Goal: Task Accomplishment & Management: Manage account settings

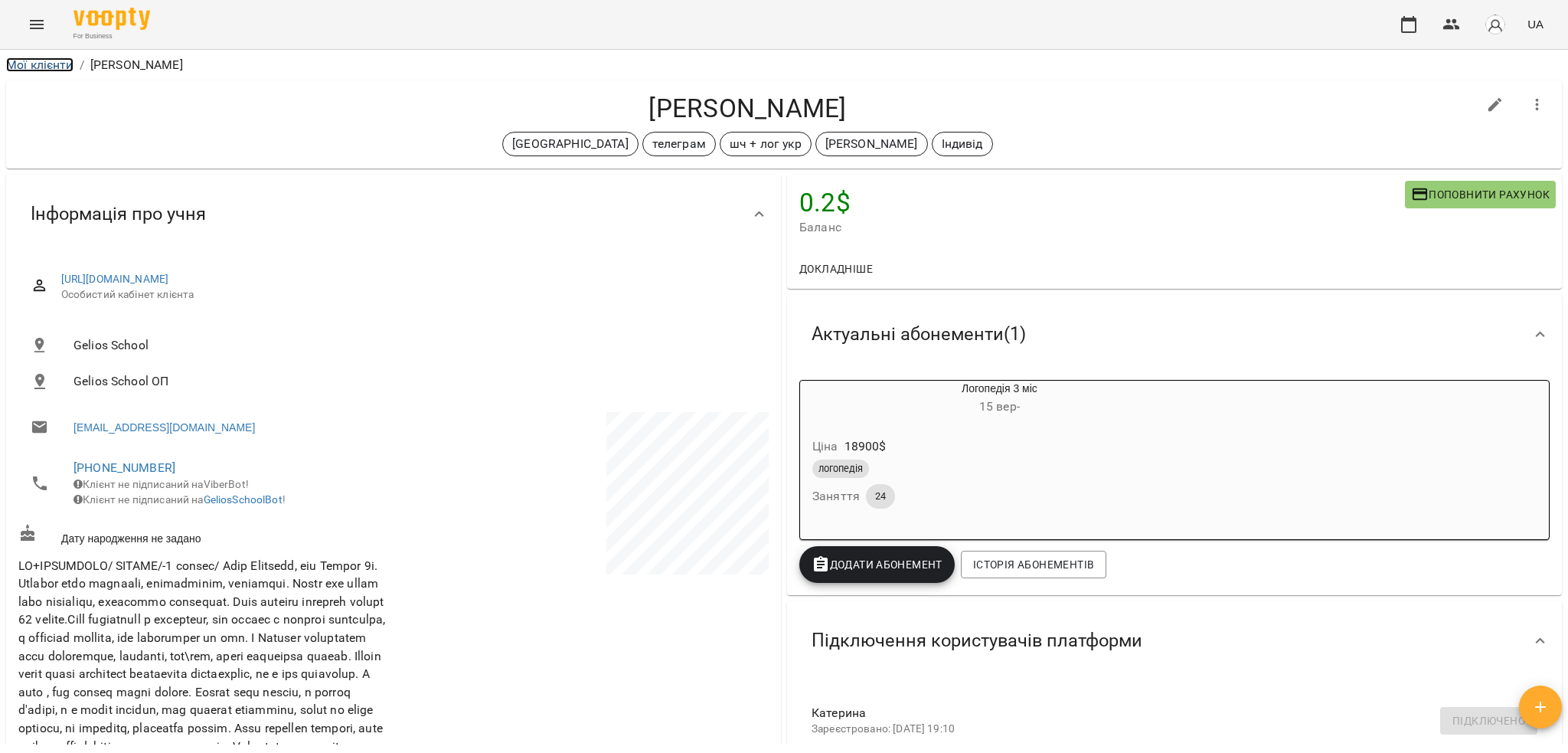
click at [35, 66] on link "Мої клієнти" at bounding box center [39, 64] width 68 height 15
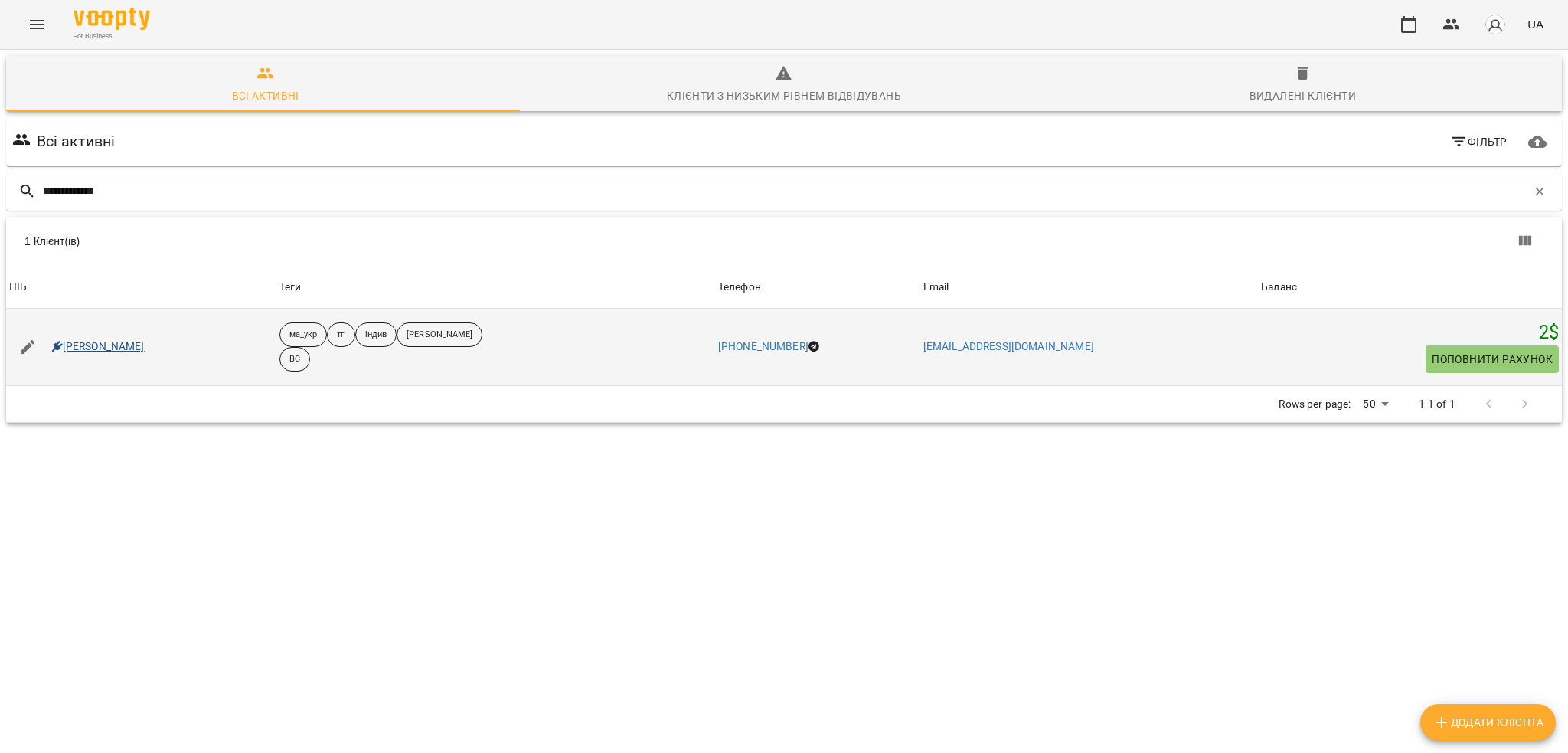
type input "**********"
click at [62, 344] on link "Агата Кротова" at bounding box center [98, 347] width 92 height 16
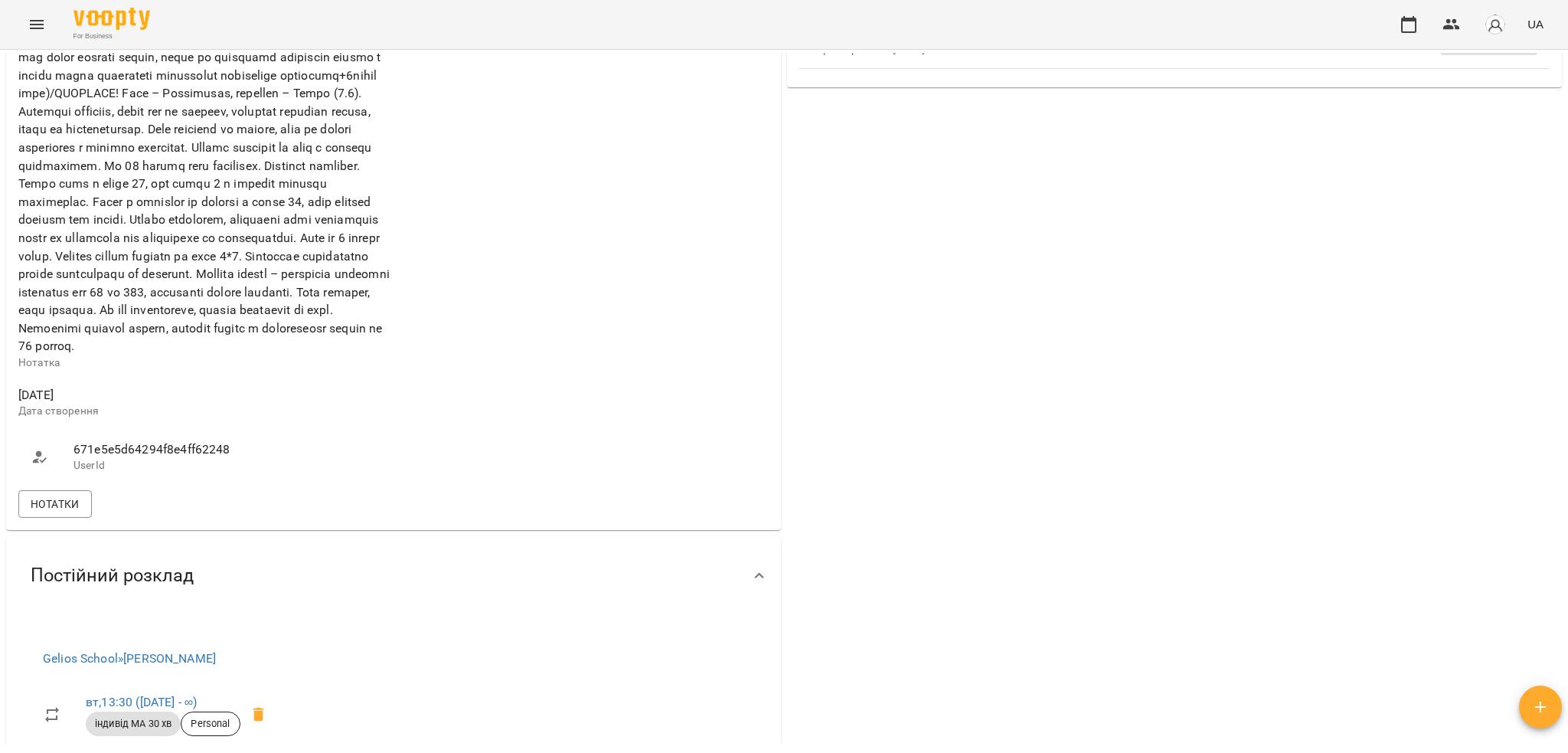
scroll to position [715, 0]
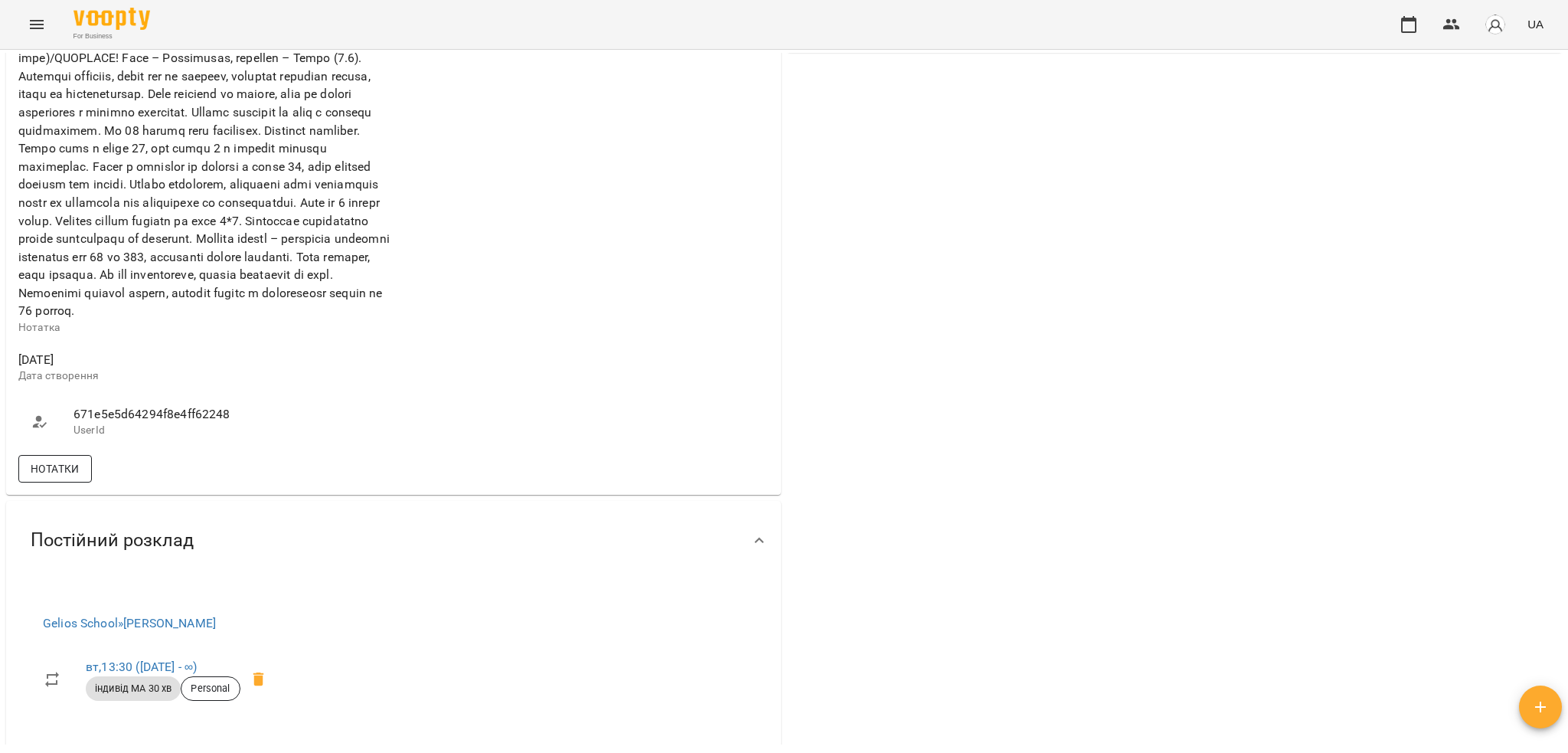
click at [51, 478] on span "Нотатки" at bounding box center [55, 468] width 49 height 19
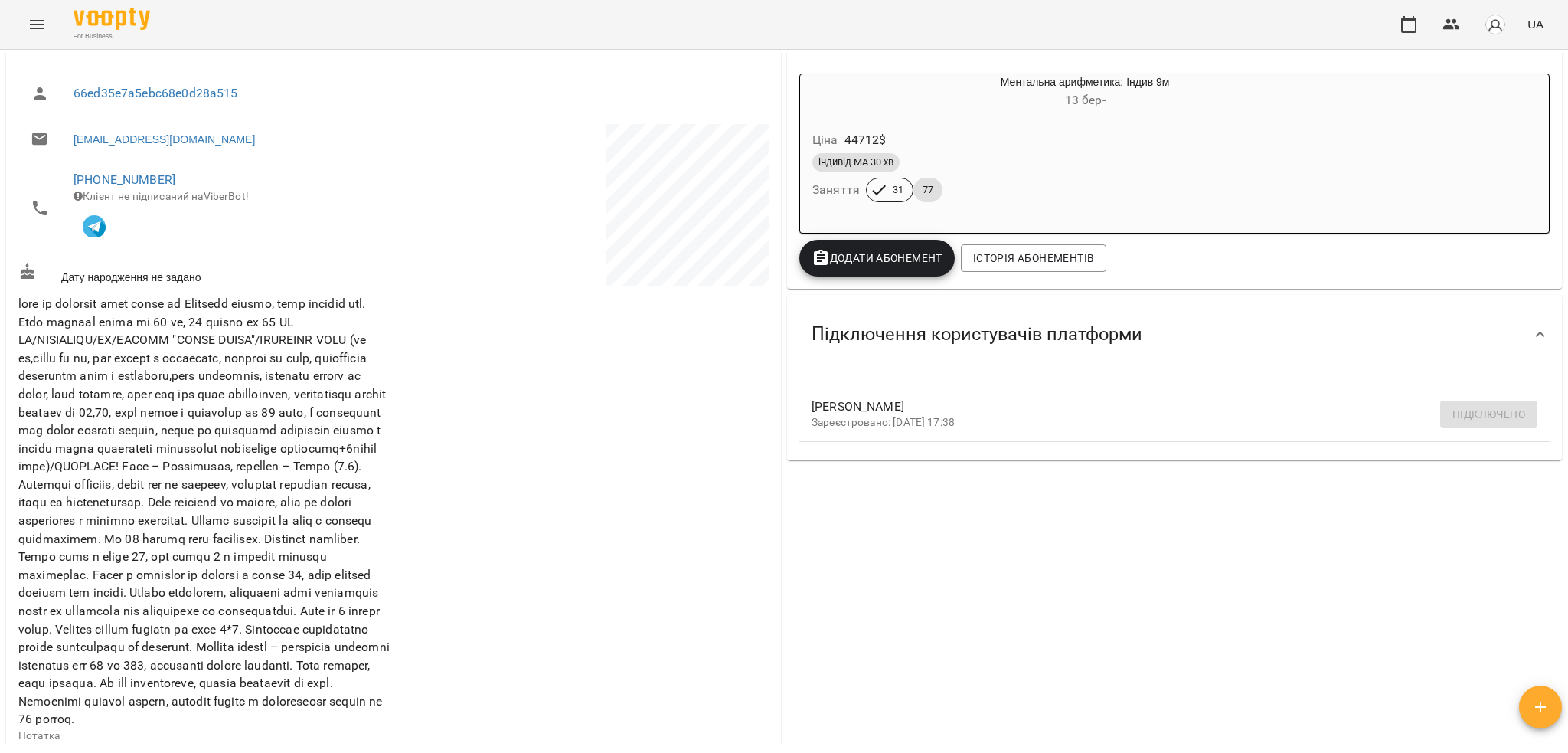
scroll to position [0, 0]
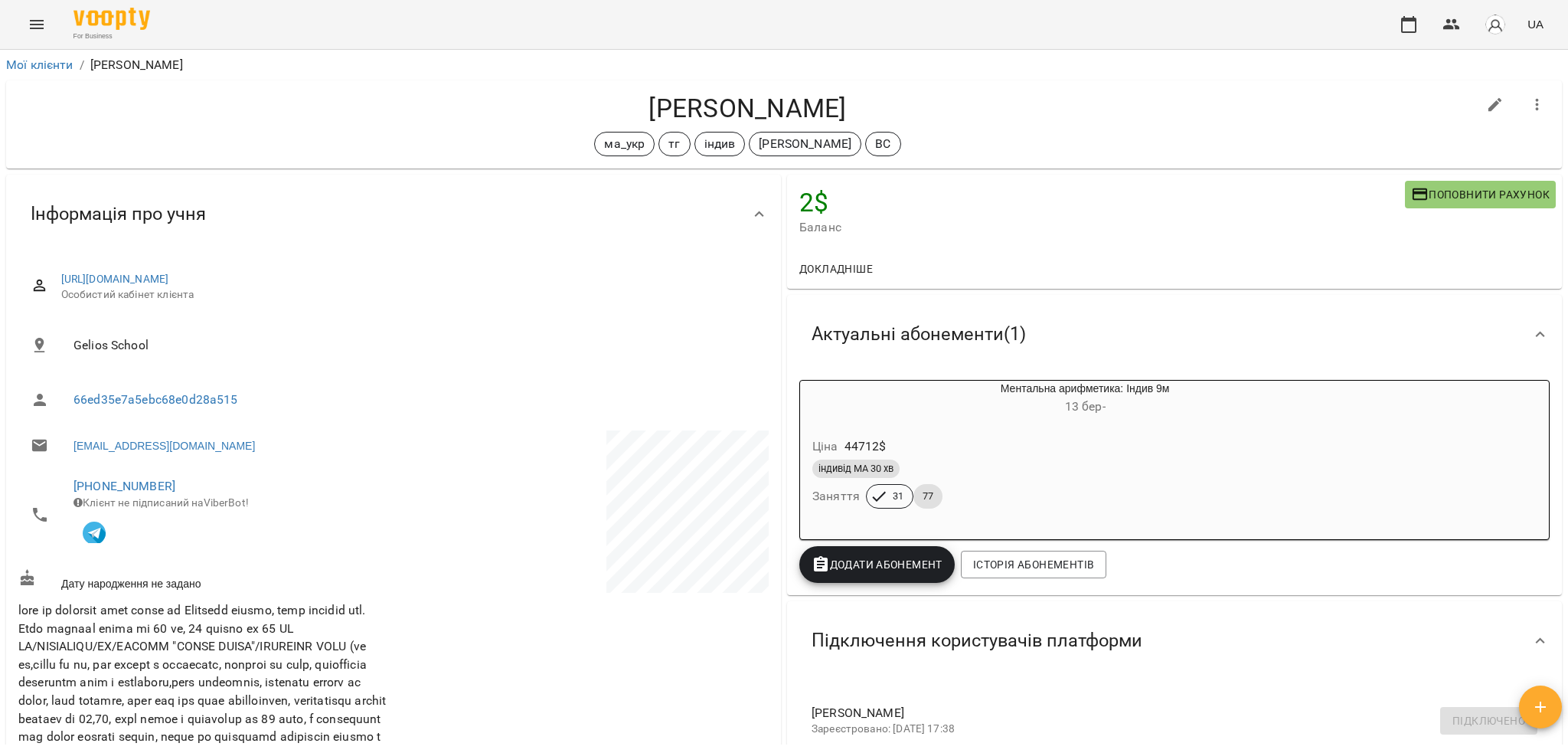
click at [42, 54] on div "Мої клієнти / Агата Кротова" at bounding box center [784, 65] width 1562 height 25
click at [38, 57] on link "Мої клієнти" at bounding box center [39, 64] width 68 height 15
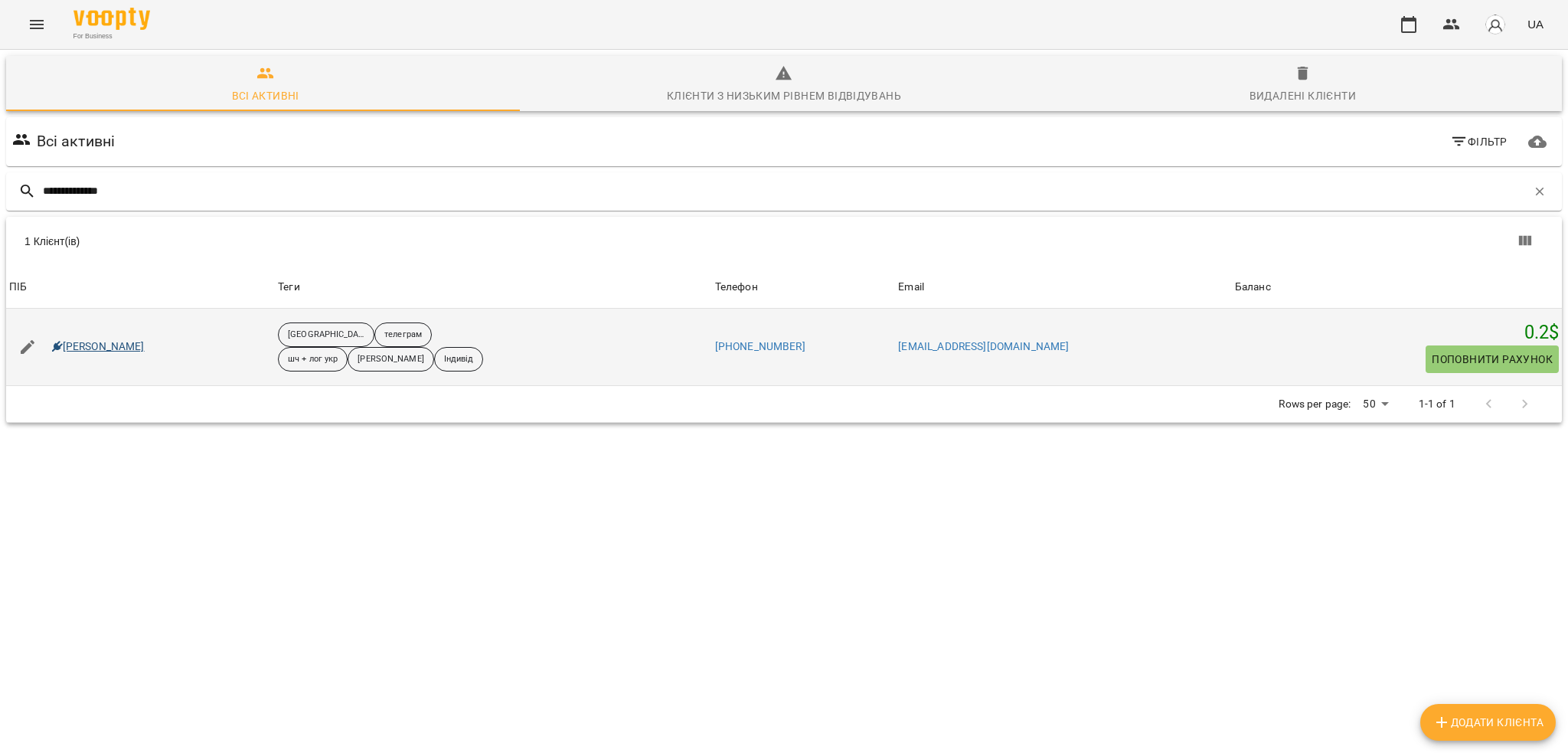
type input "**********"
click at [82, 353] on link "Богдан Вельган" at bounding box center [98, 347] width 92 height 16
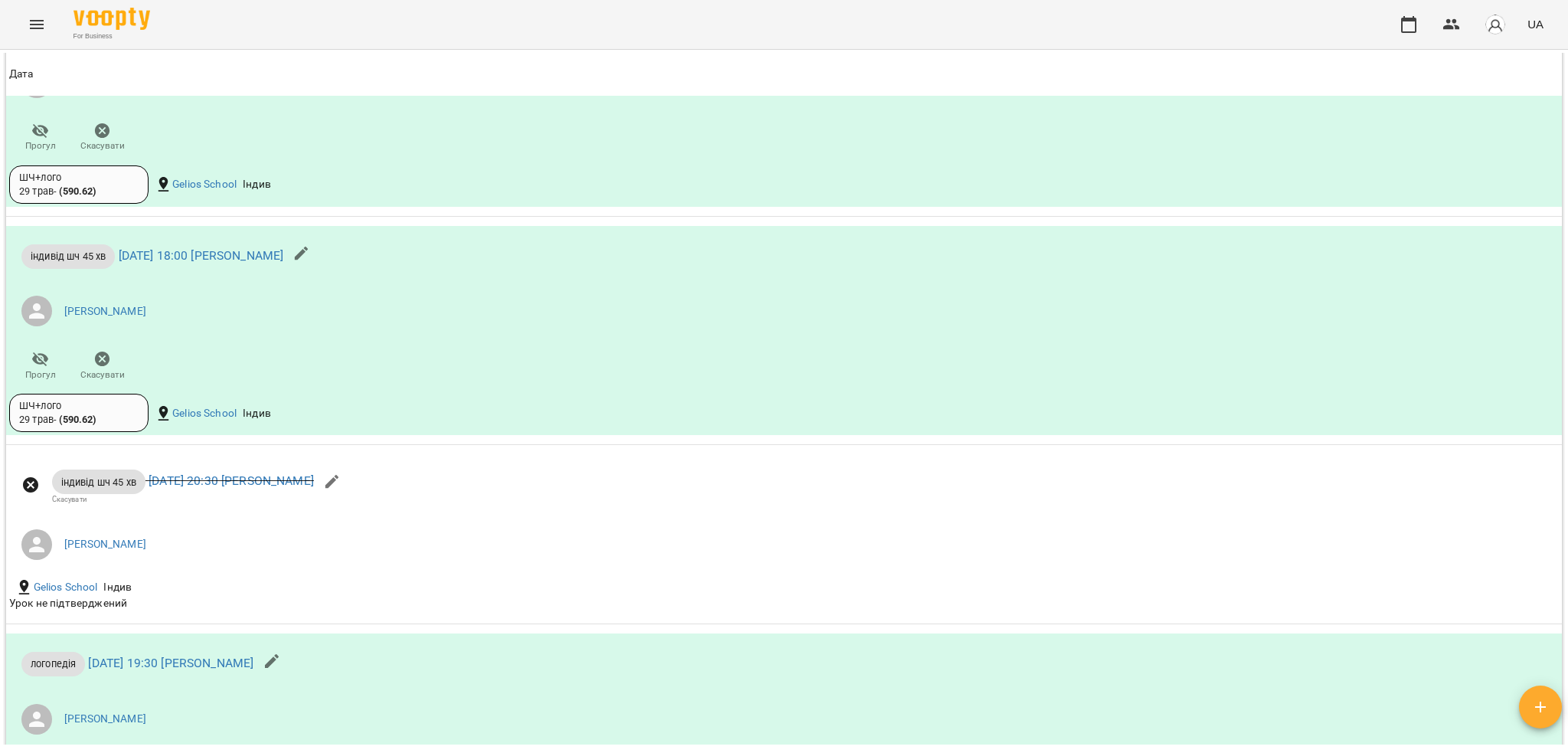
scroll to position [2144, 0]
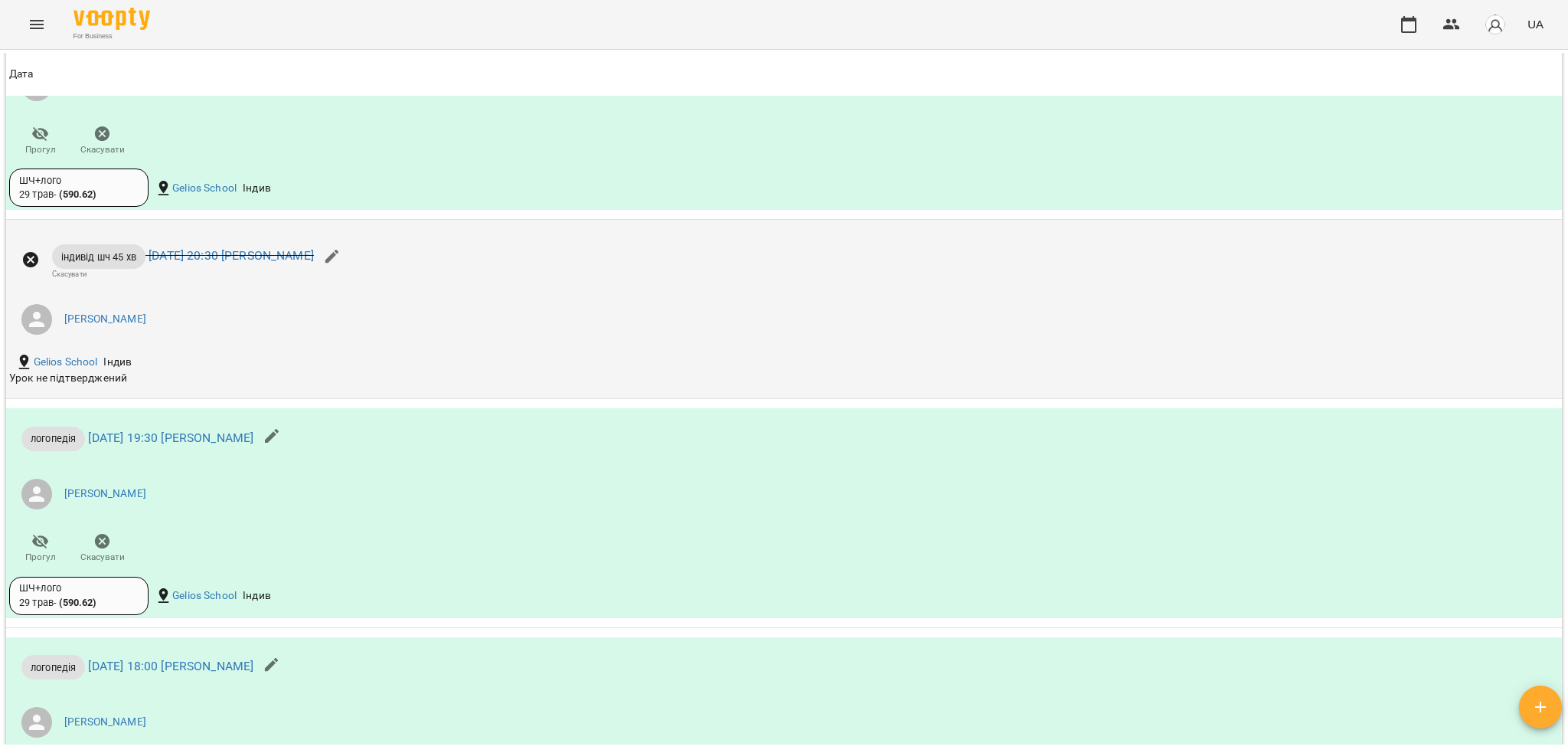
click at [525, 375] on div "Gelios School Індив" at bounding box center [524, 362] width 1037 height 25
click at [130, 344] on ul "Бондарєва Валерія" at bounding box center [524, 319] width 1031 height 55
click at [222, 341] on li "Бондарєва Валерія" at bounding box center [524, 319] width 1031 height 43
click at [36, 327] on icon at bounding box center [37, 319] width 16 height 16
click at [322, 347] on ul "Бондарєва Валерія" at bounding box center [524, 319] width 1031 height 55
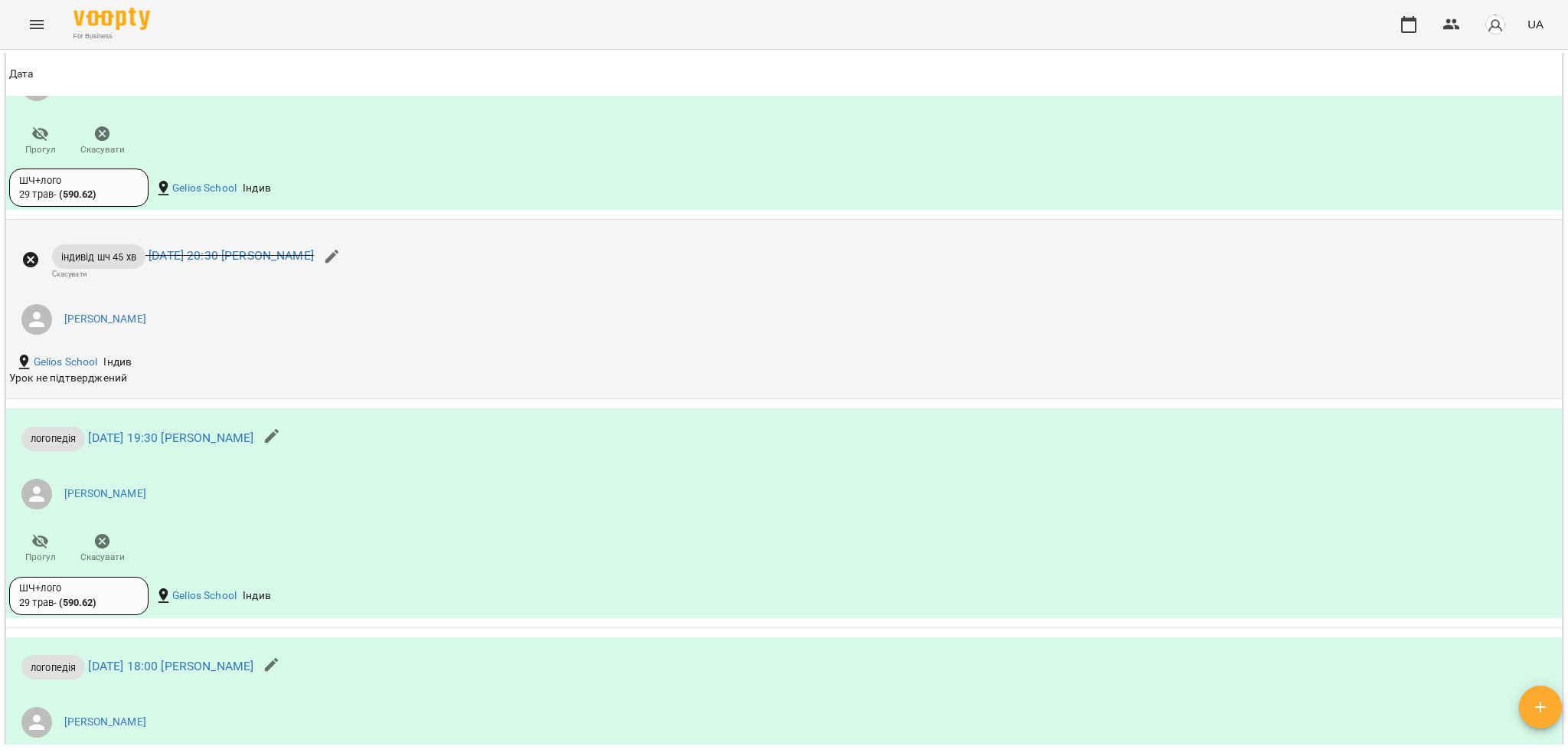
click at [308, 341] on li "Бондарєва Валерія" at bounding box center [524, 319] width 1031 height 43
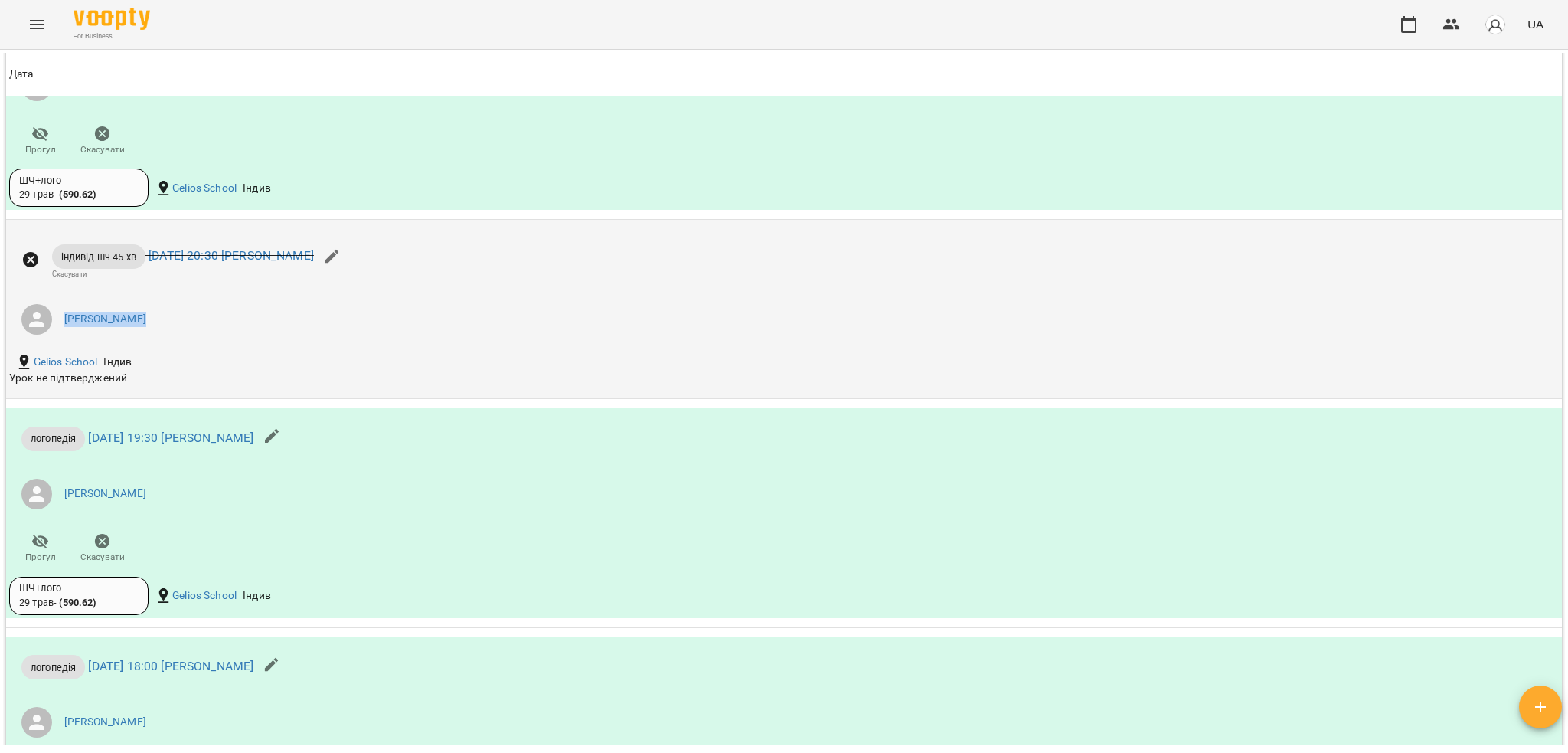
click at [320, 341] on li "Бондарєва Валерія" at bounding box center [524, 319] width 1031 height 43
click at [128, 327] on link "Бондарєва Валерія" at bounding box center [104, 319] width 82 height 16
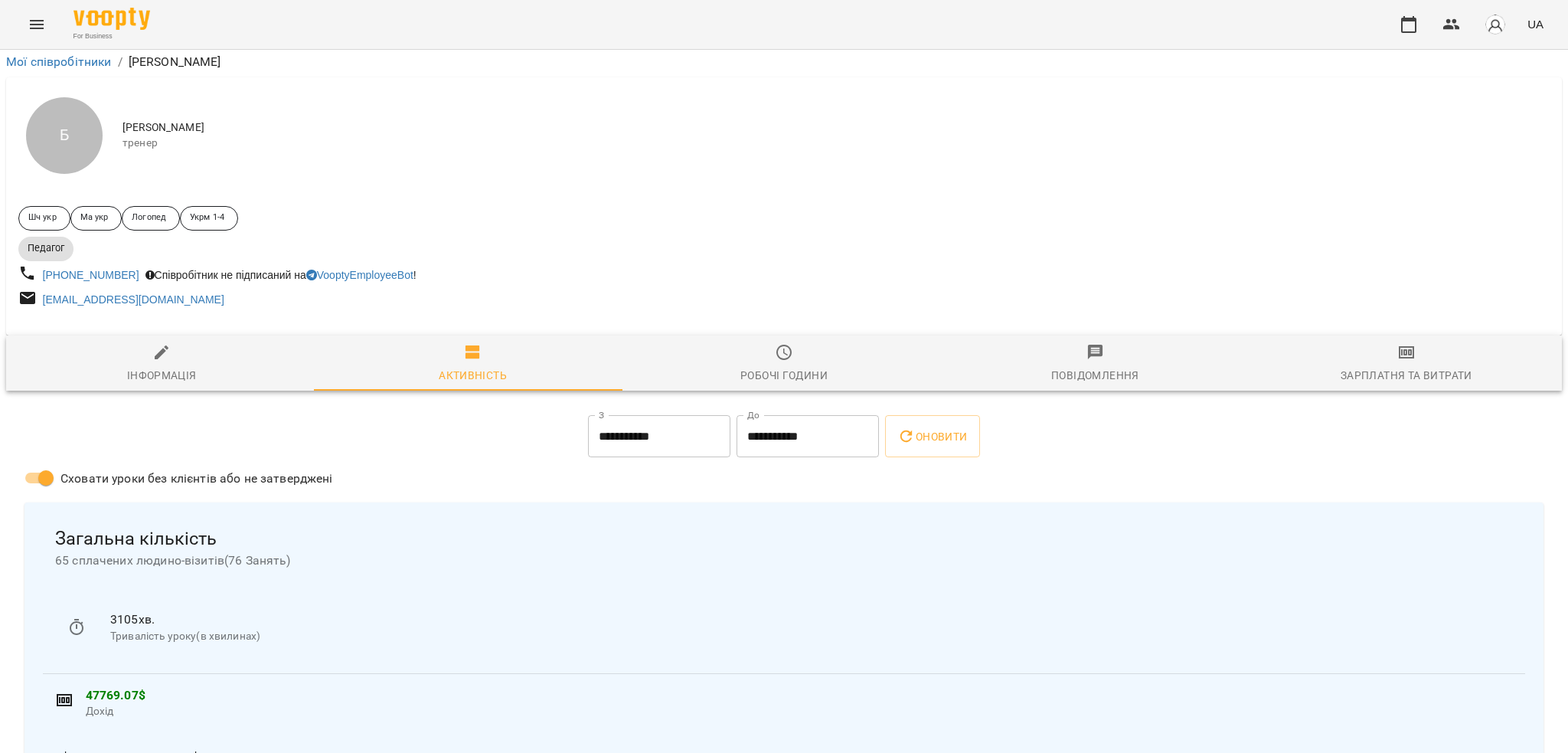
scroll to position [510, 0]
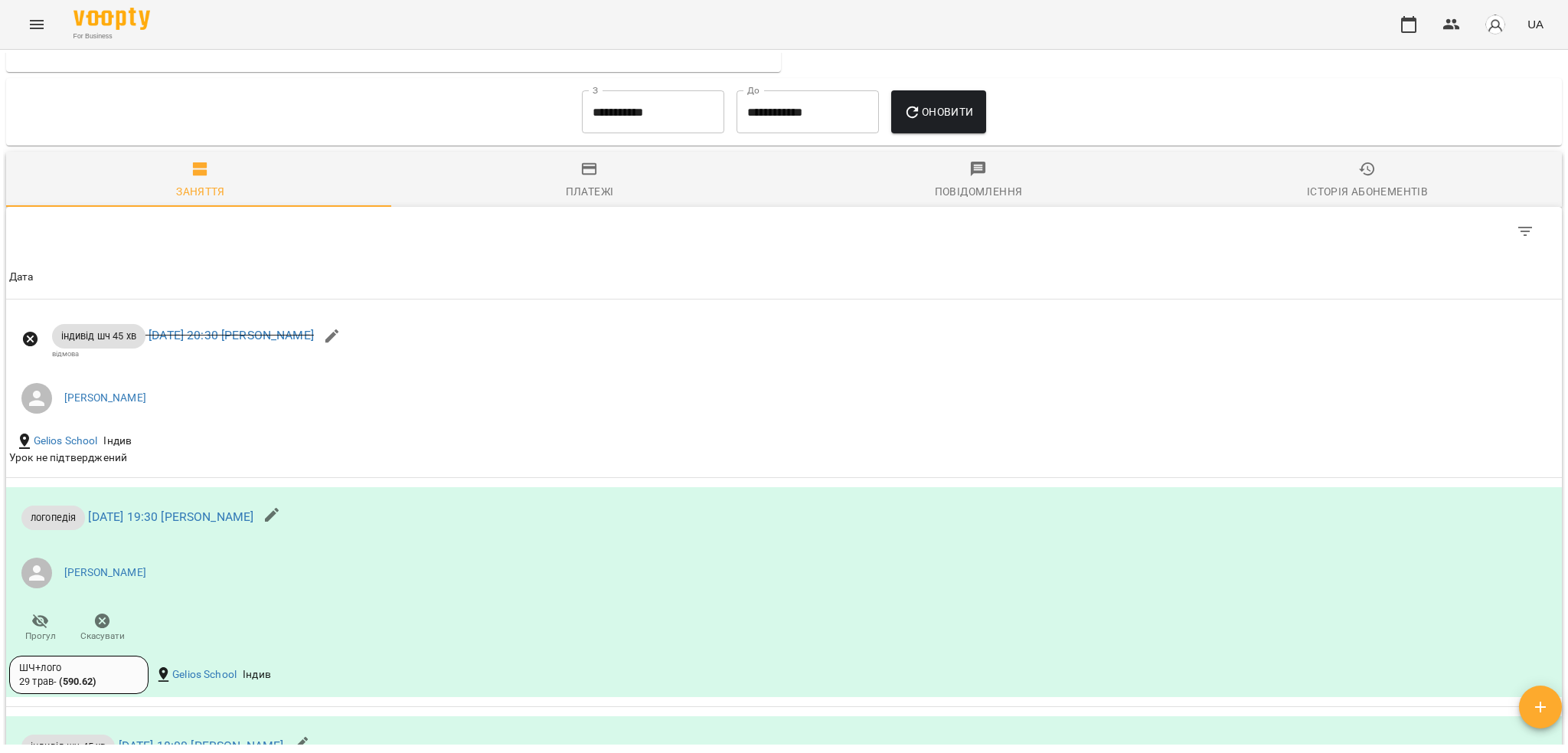
scroll to position [1837, 0]
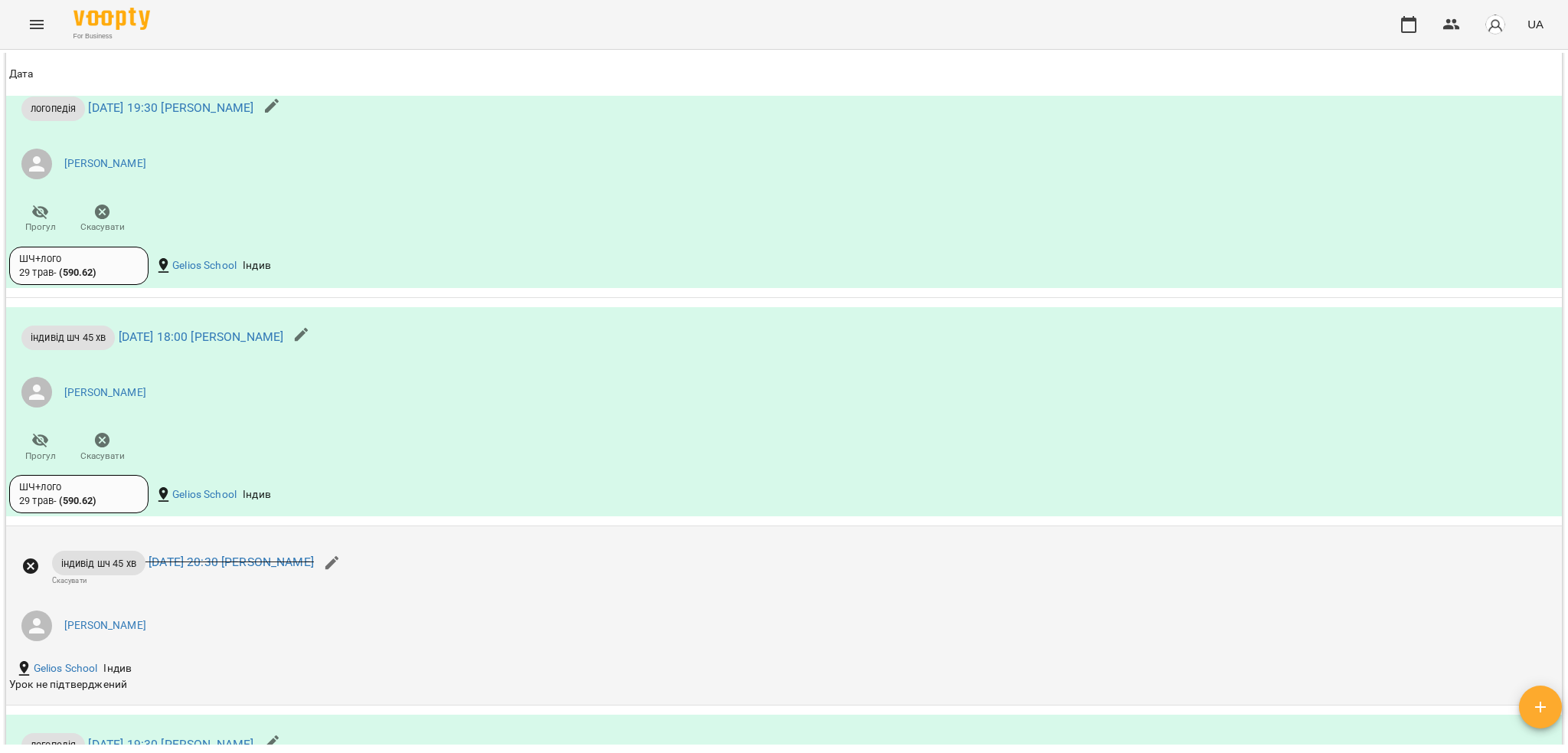
click at [398, 647] on li "Бондарєва Валерія" at bounding box center [524, 625] width 1031 height 43
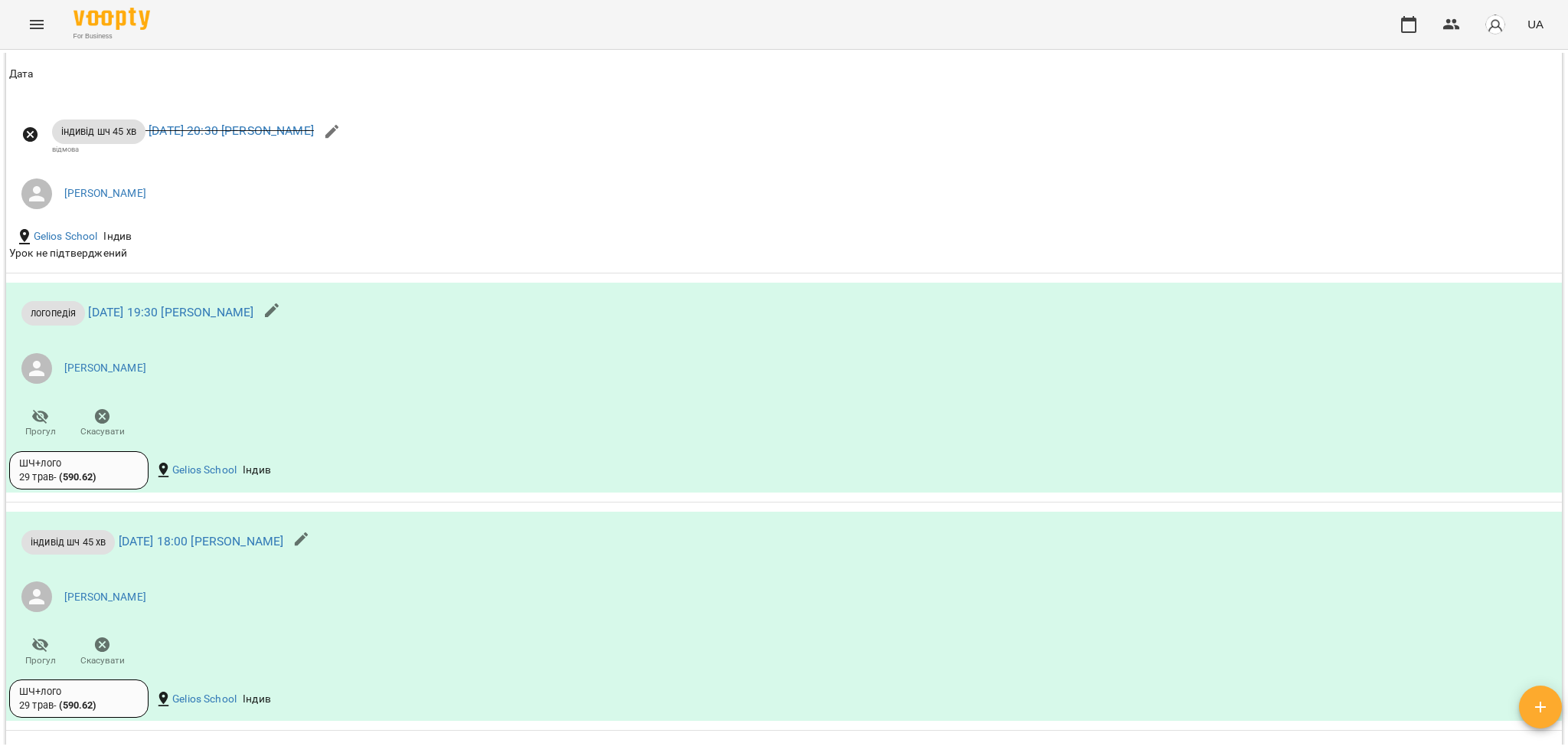
scroll to position [2041, 0]
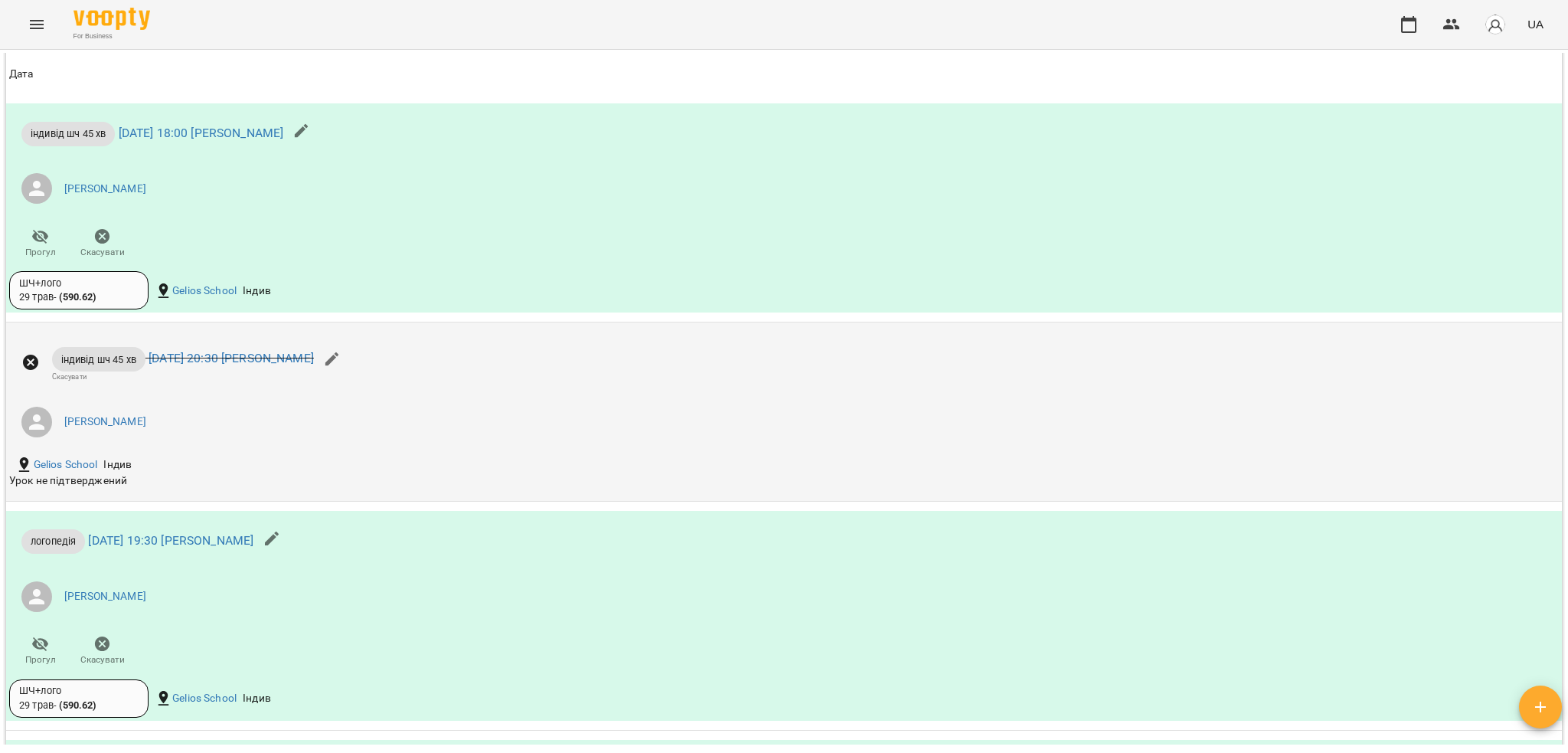
click at [466, 477] on div "Gelios School Індив" at bounding box center [524, 464] width 1037 height 25
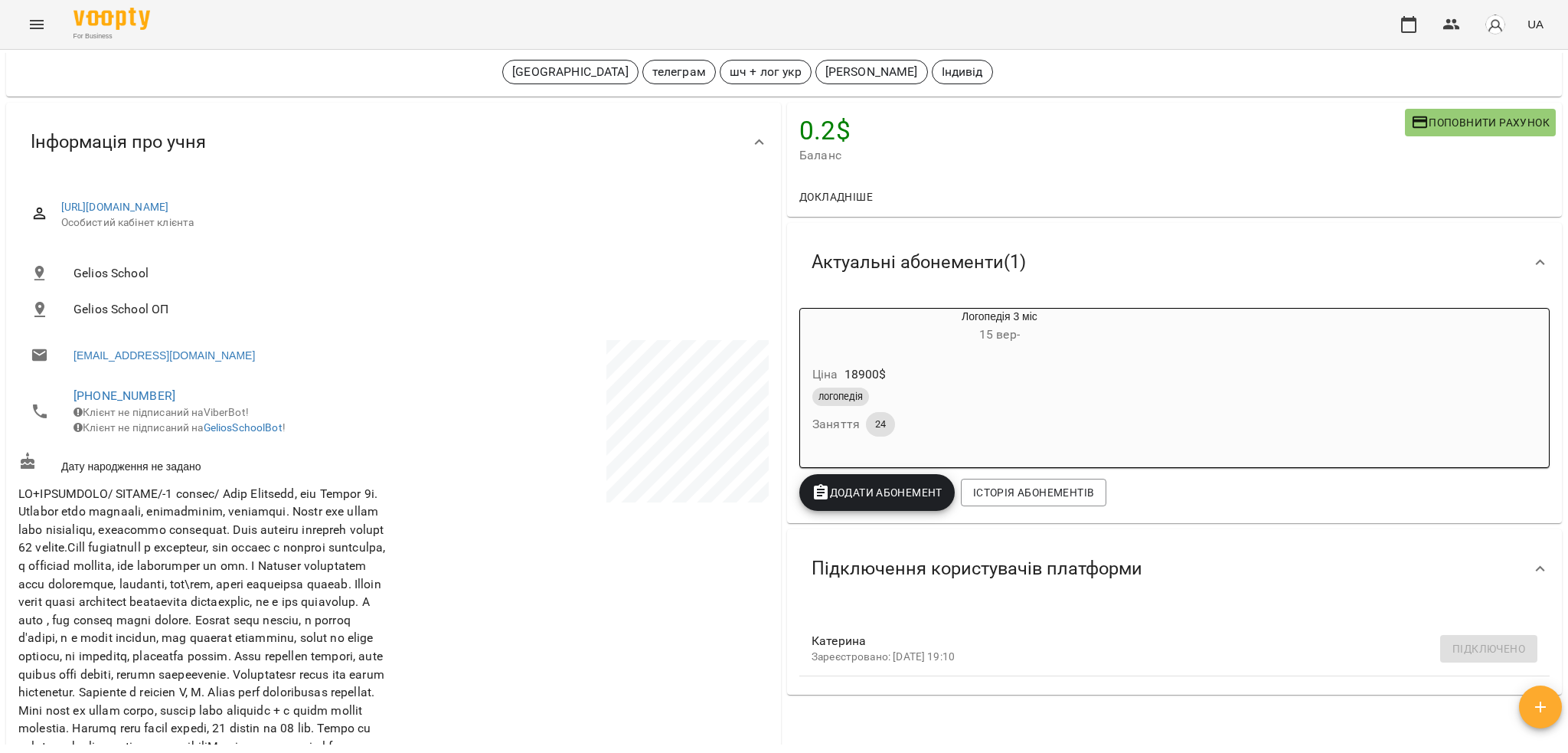
scroll to position [0, 0]
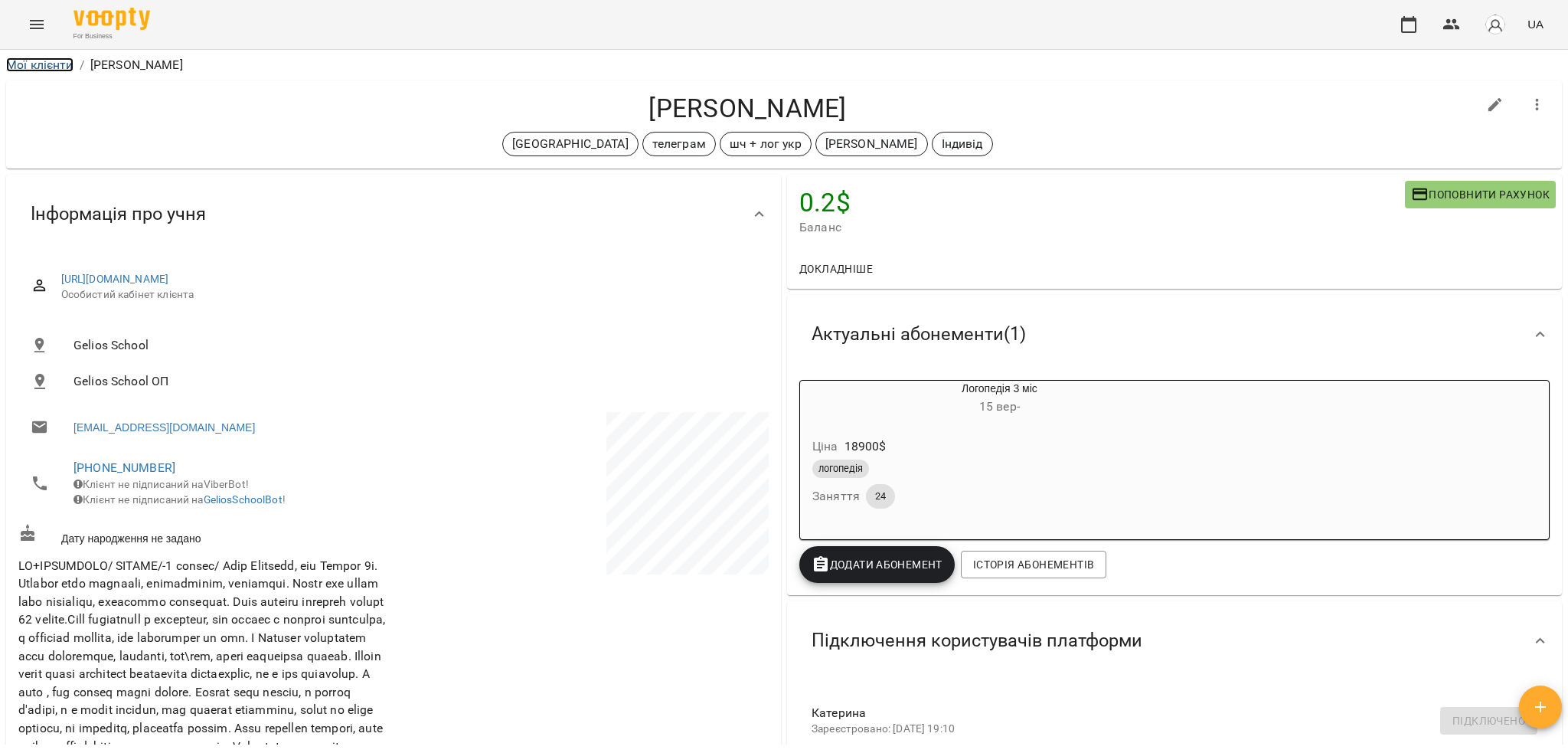
click at [15, 62] on link "Мої клієнти" at bounding box center [39, 64] width 68 height 15
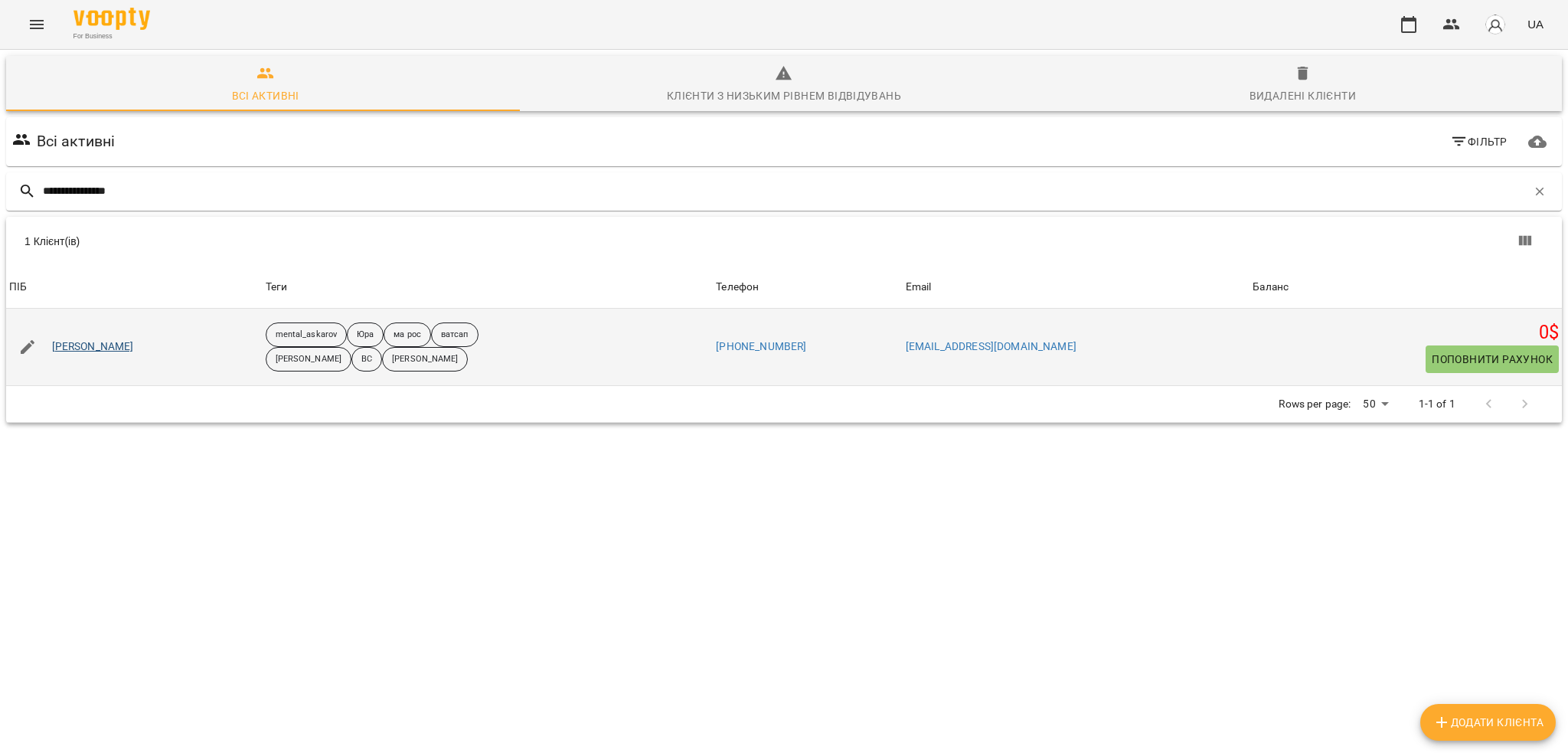
type input "**********"
click at [105, 340] on link "Софія Буравченко" at bounding box center [92, 347] width 82 height 16
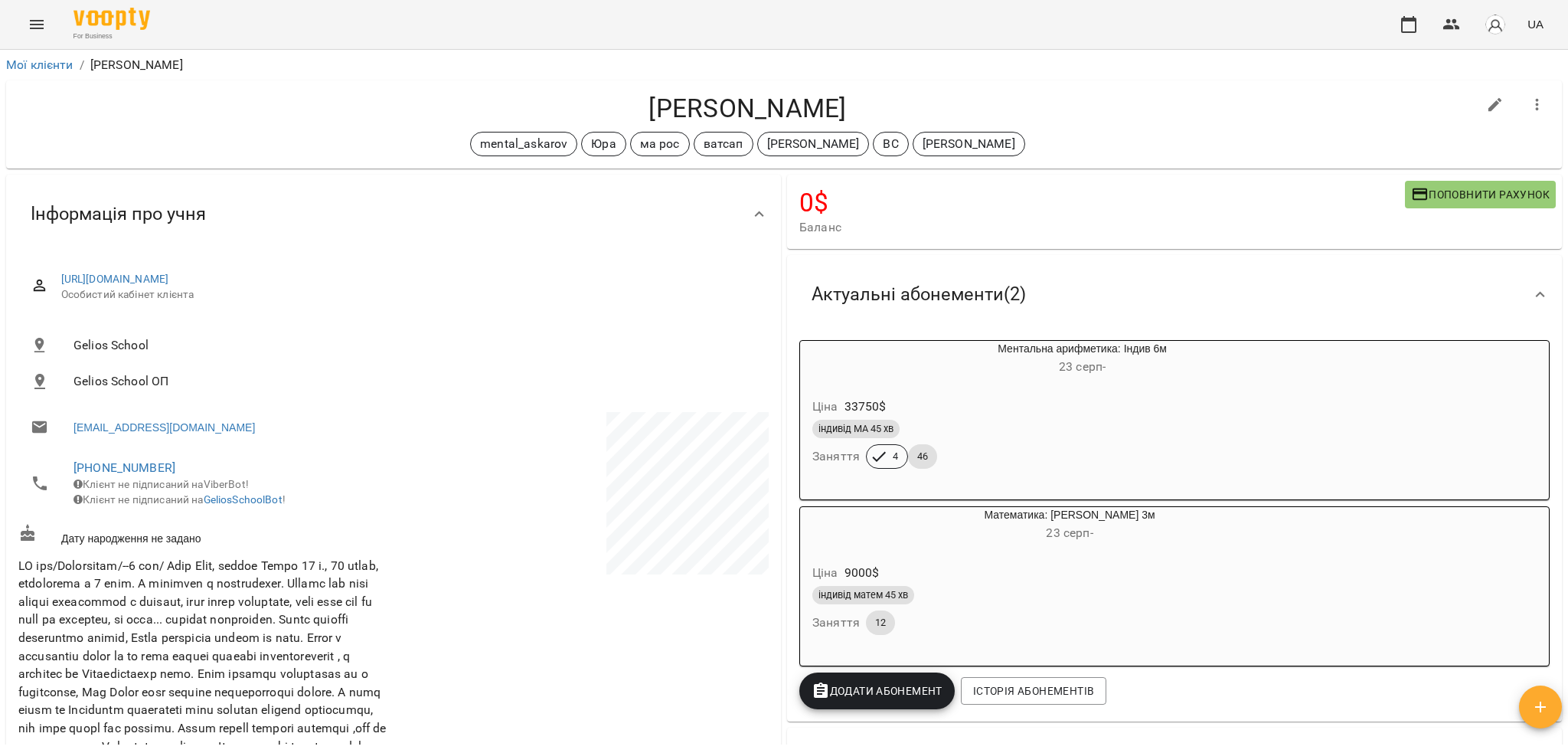
drag, startPoint x: 621, startPoint y: 104, endPoint x: 862, endPoint y: 101, distance: 241.0
click at [862, 101] on h4 "Софія Буравченко" at bounding box center [748, 108] width 1459 height 31
copy h4 "Софія Буравченко"
click at [21, 58] on link "Мої клієнти" at bounding box center [39, 64] width 68 height 15
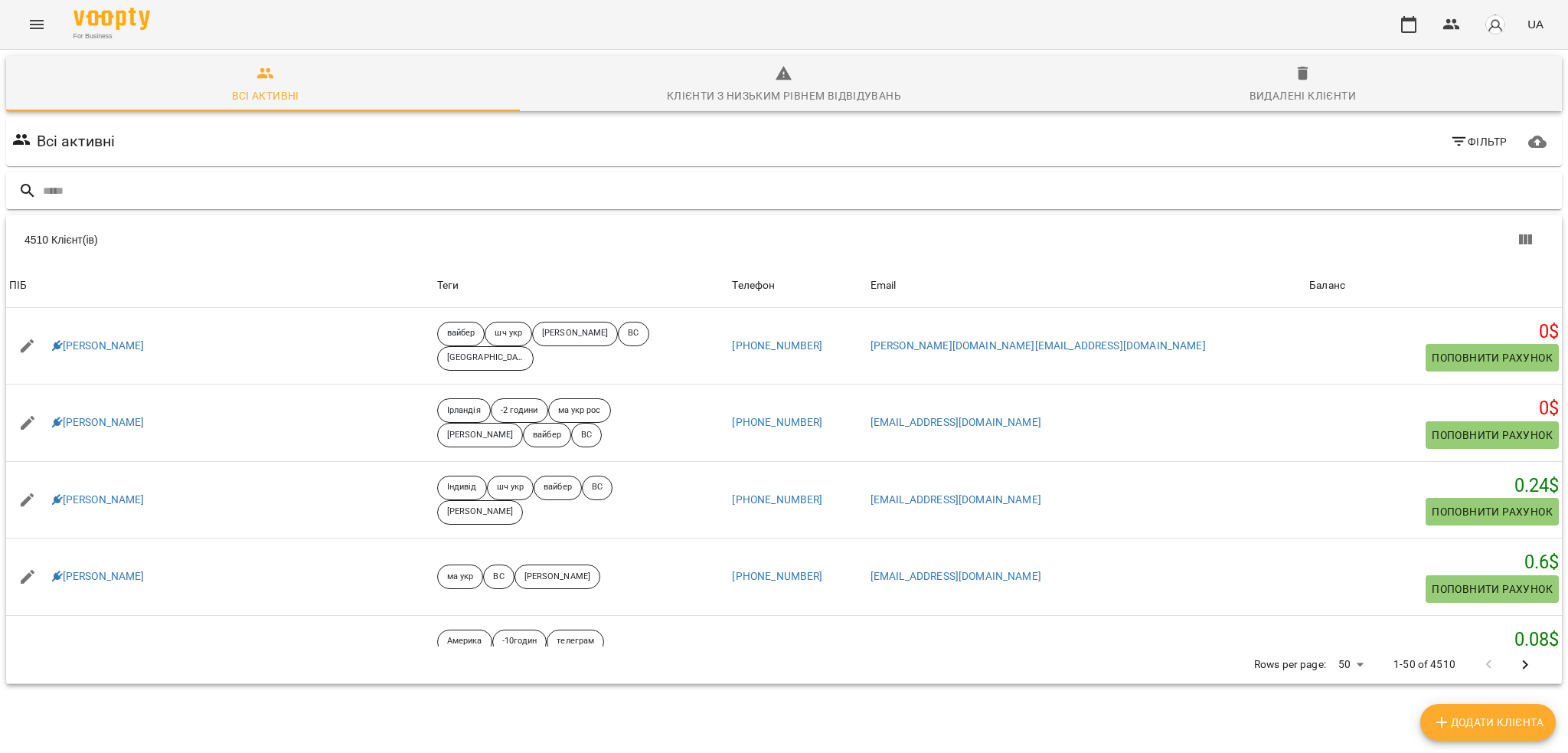
click at [456, 192] on input "text" at bounding box center [799, 191] width 1513 height 26
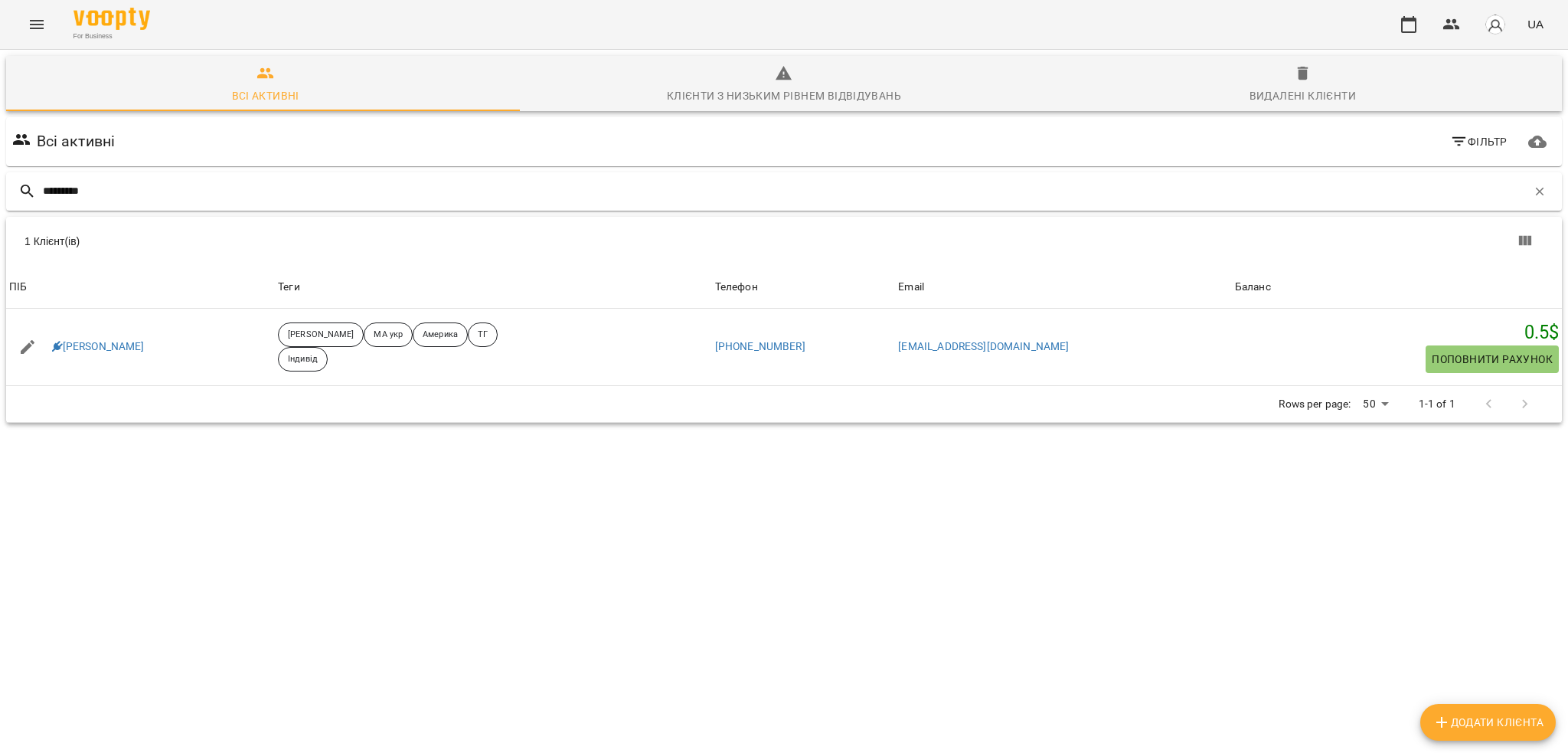
type input "*********"
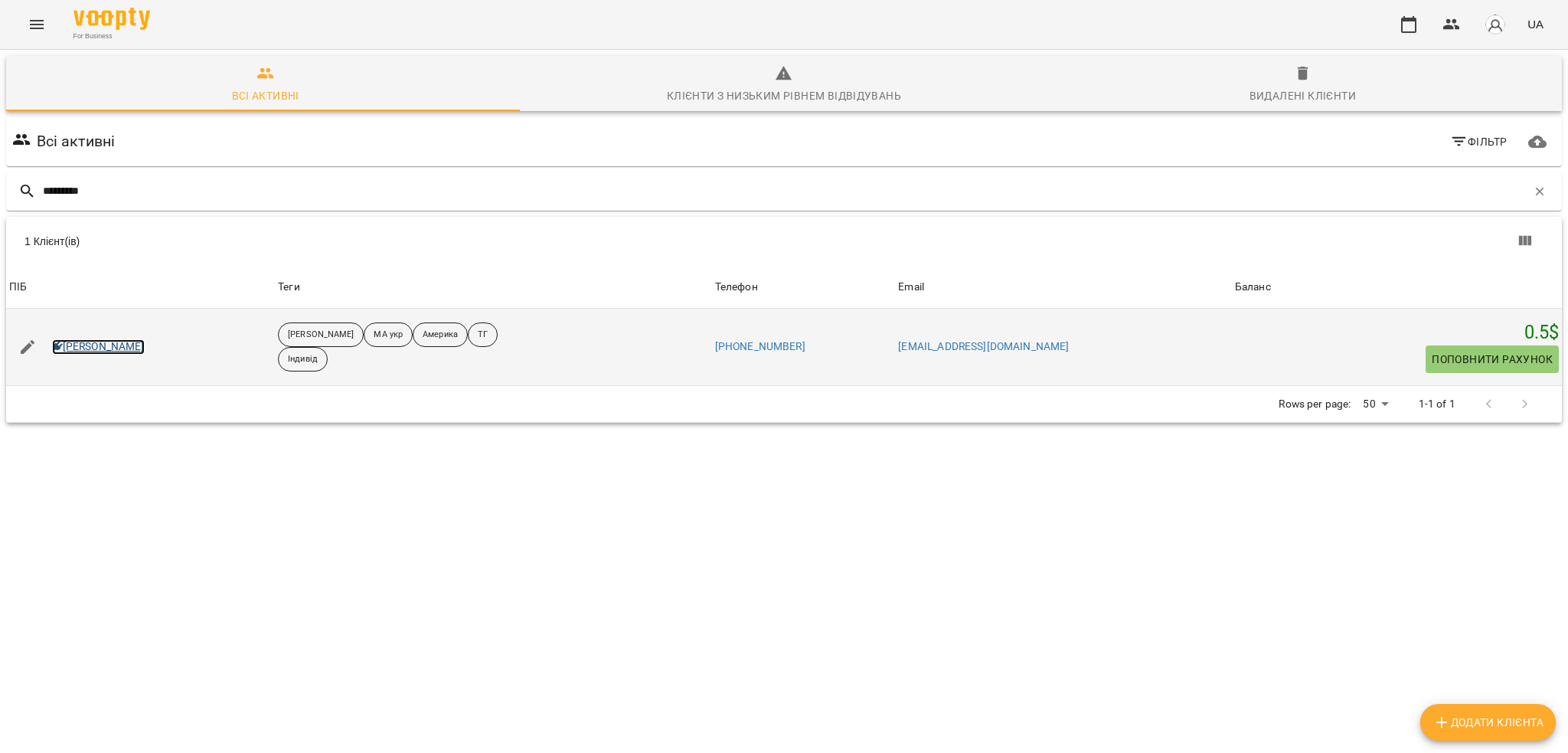
click at [91, 353] on link "Лис Марко" at bounding box center [98, 347] width 92 height 16
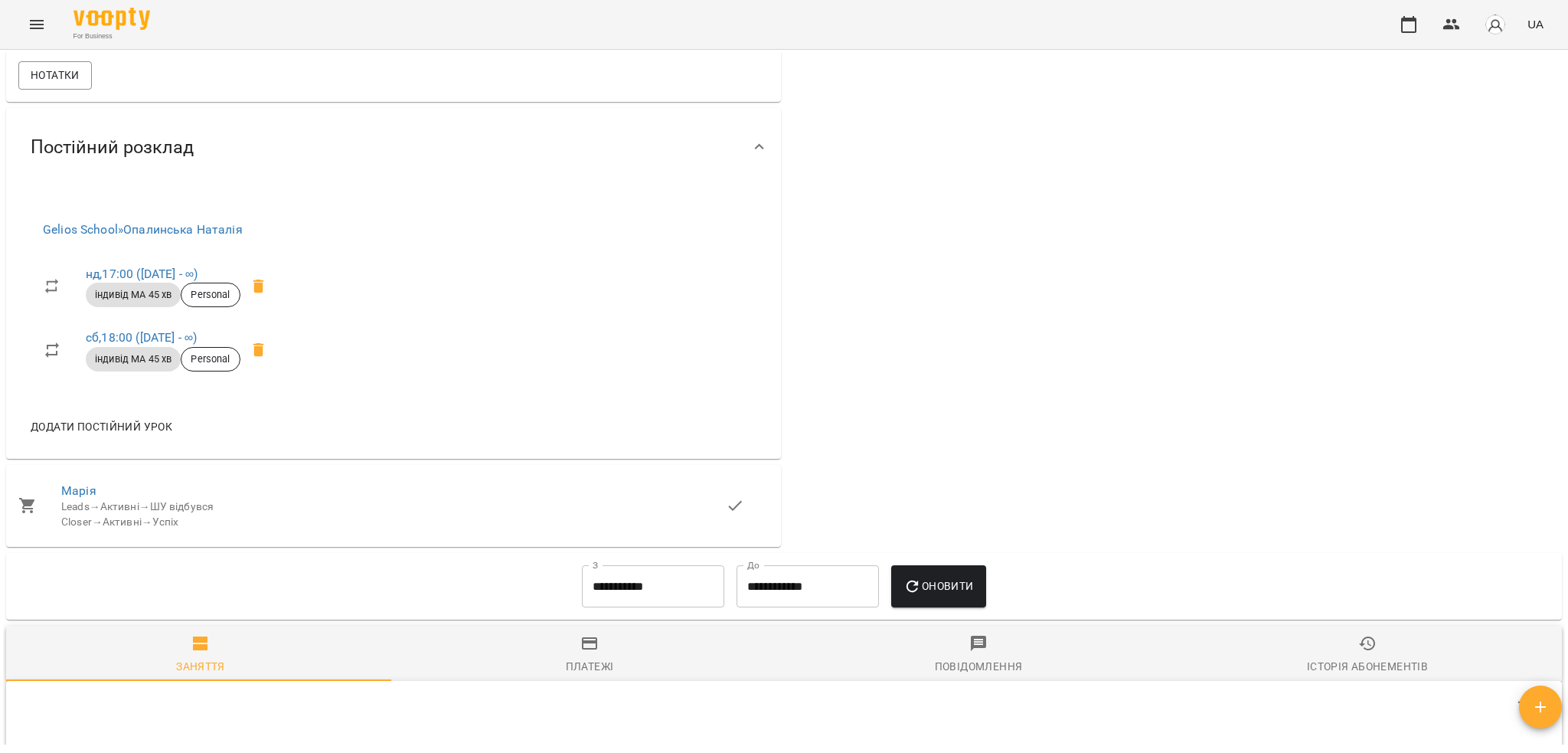
scroll to position [1123, 0]
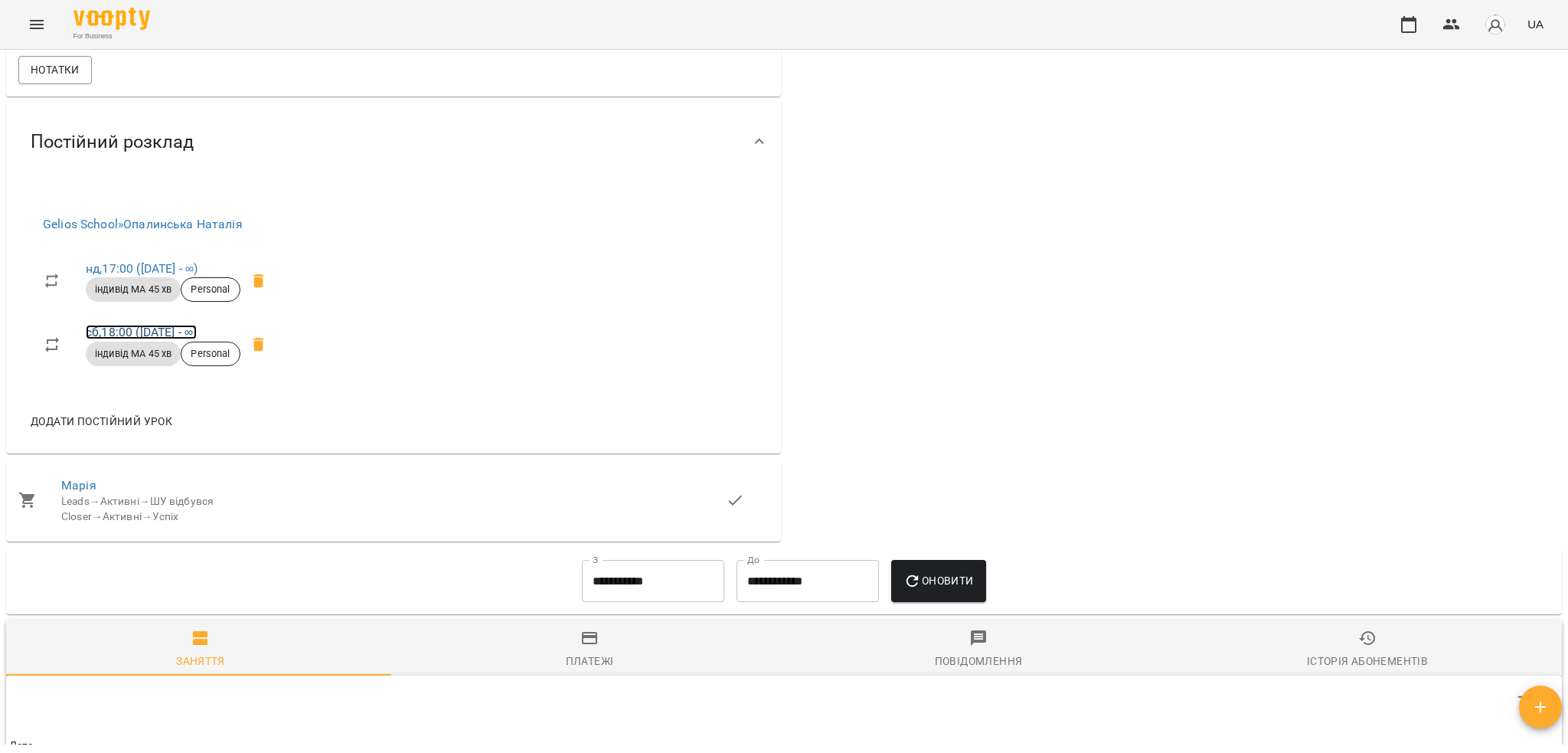
click at [95, 339] on link "сб , 18:00 (26 лип - ∞)" at bounding box center [141, 331] width 111 height 15
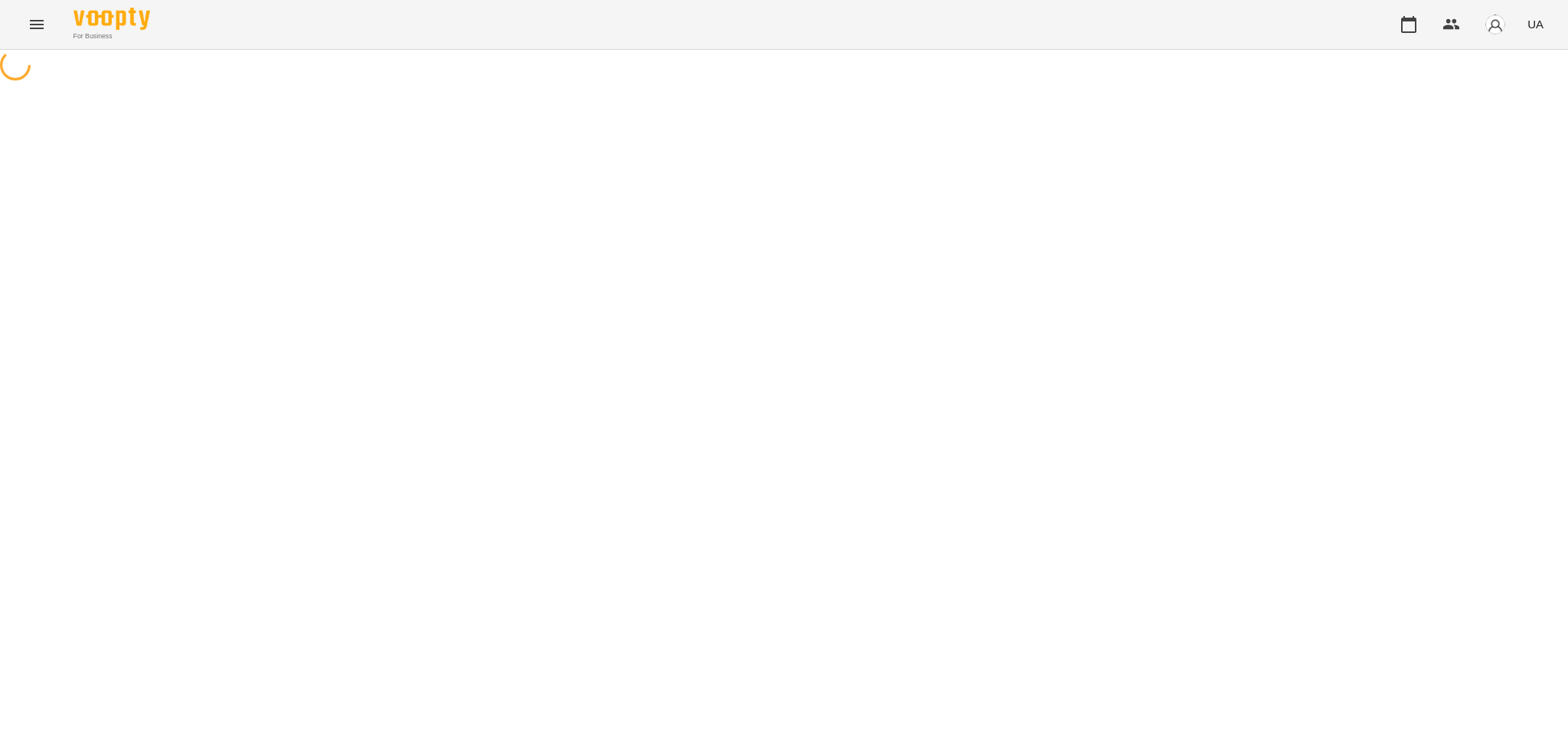
select select "*"
select select "**********"
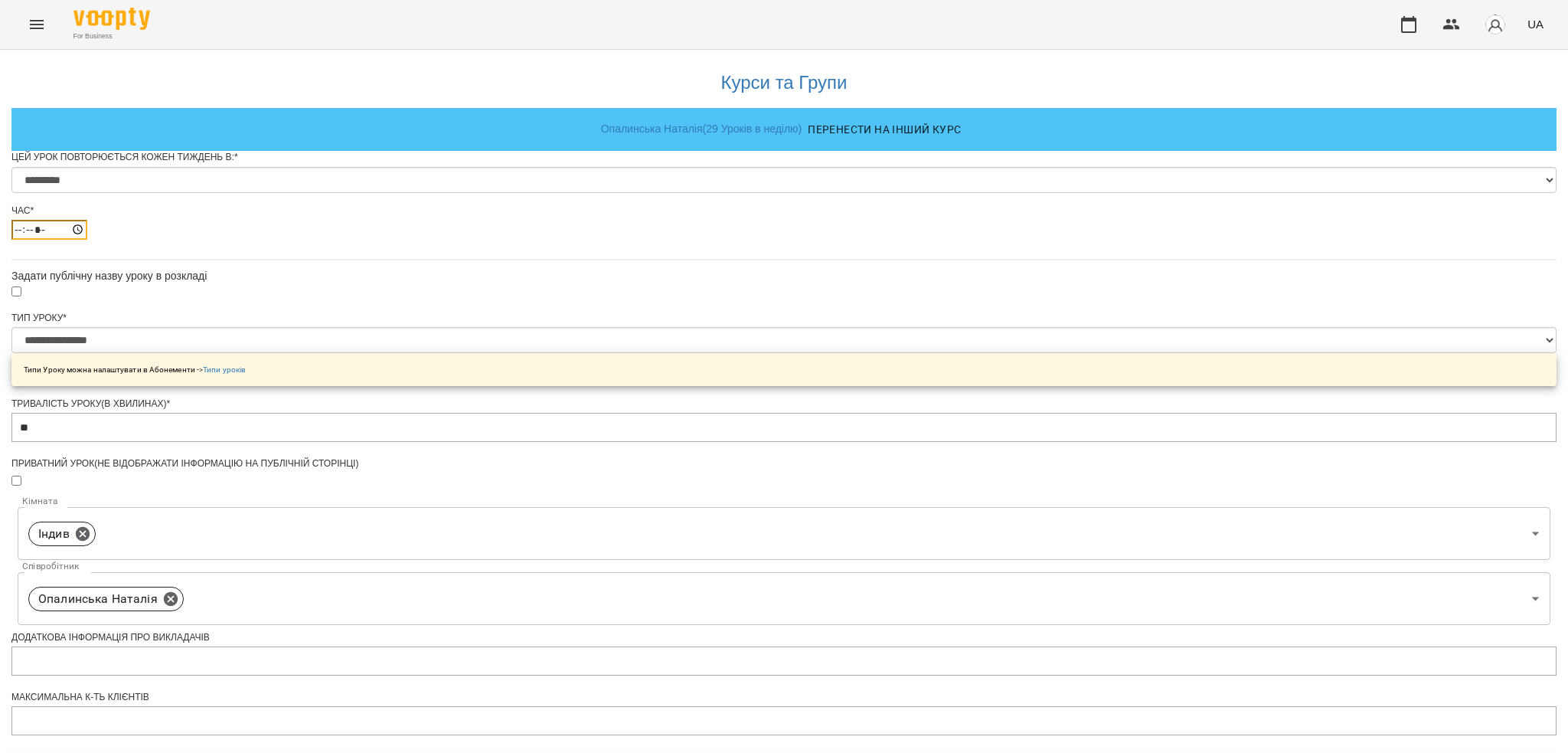
click at [87, 240] on input "*****" at bounding box center [49, 230] width 76 height 20
type input "*****"
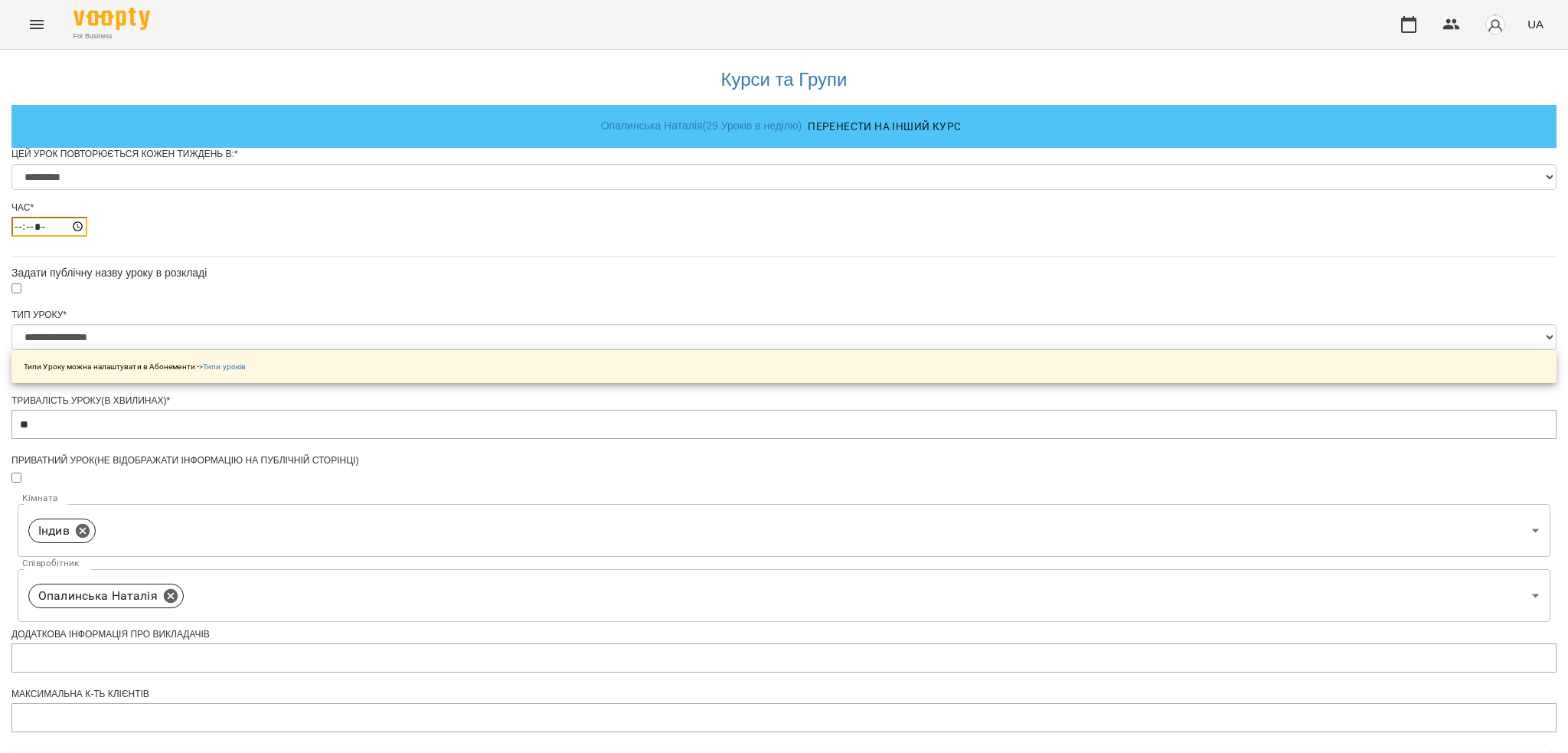
scroll to position [459, 0]
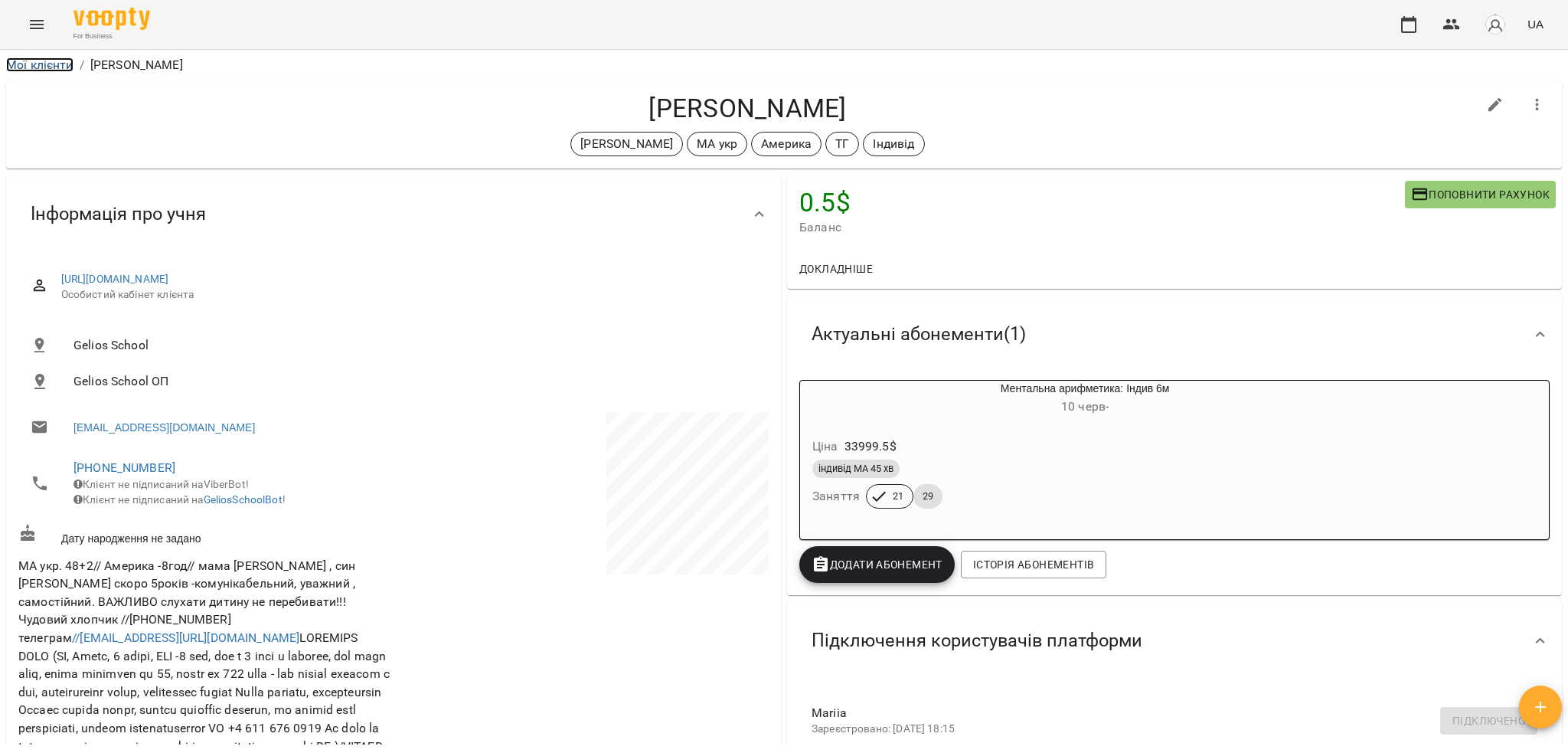
click at [41, 64] on link "Мої клієнти" at bounding box center [39, 64] width 68 height 15
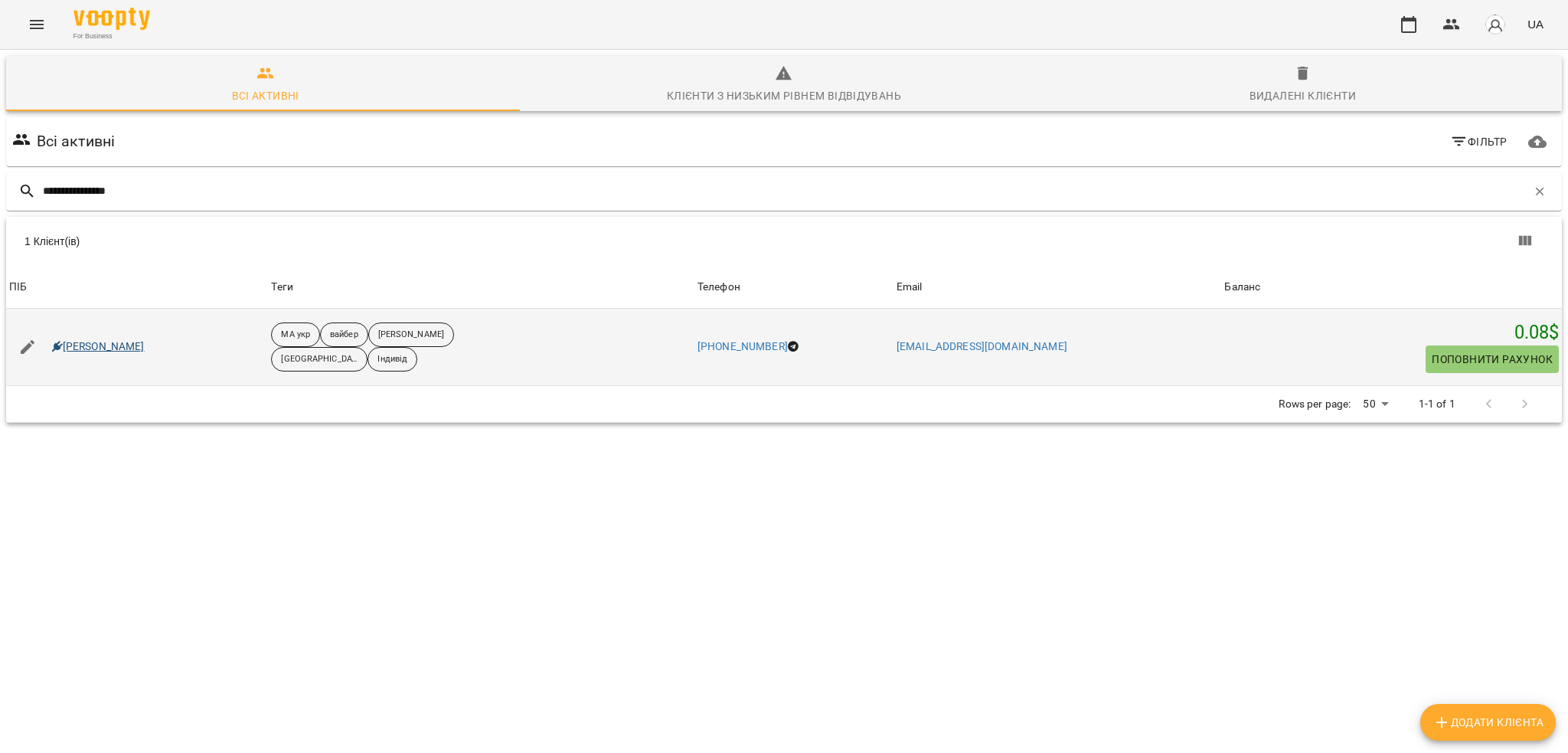
type input "**********"
click at [128, 347] on link "Крамаренко Артем" at bounding box center [98, 347] width 92 height 16
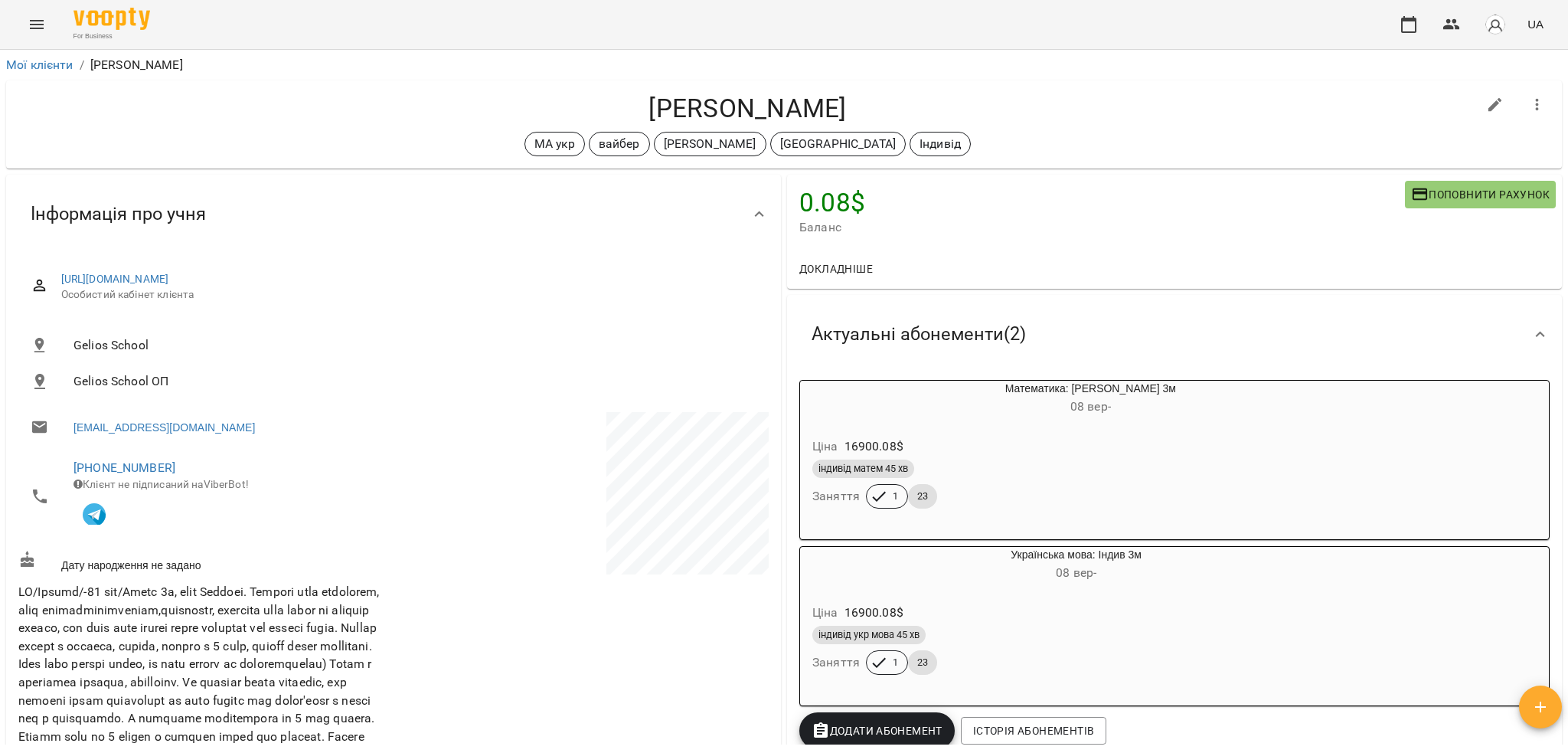
drag, startPoint x: 615, startPoint y: 103, endPoint x: 899, endPoint y: 109, distance: 284.1
click at [899, 109] on h4 "Крамаренко Артем" at bounding box center [748, 108] width 1459 height 31
copy h4 "Крамаренко Артем"
drag, startPoint x: 175, startPoint y: 473, endPoint x: 68, endPoint y: 466, distance: 107.2
click at [68, 466] on li "+380663650247 Клієнт не підписаний на ViberBot!" at bounding box center [204, 495] width 373 height 95
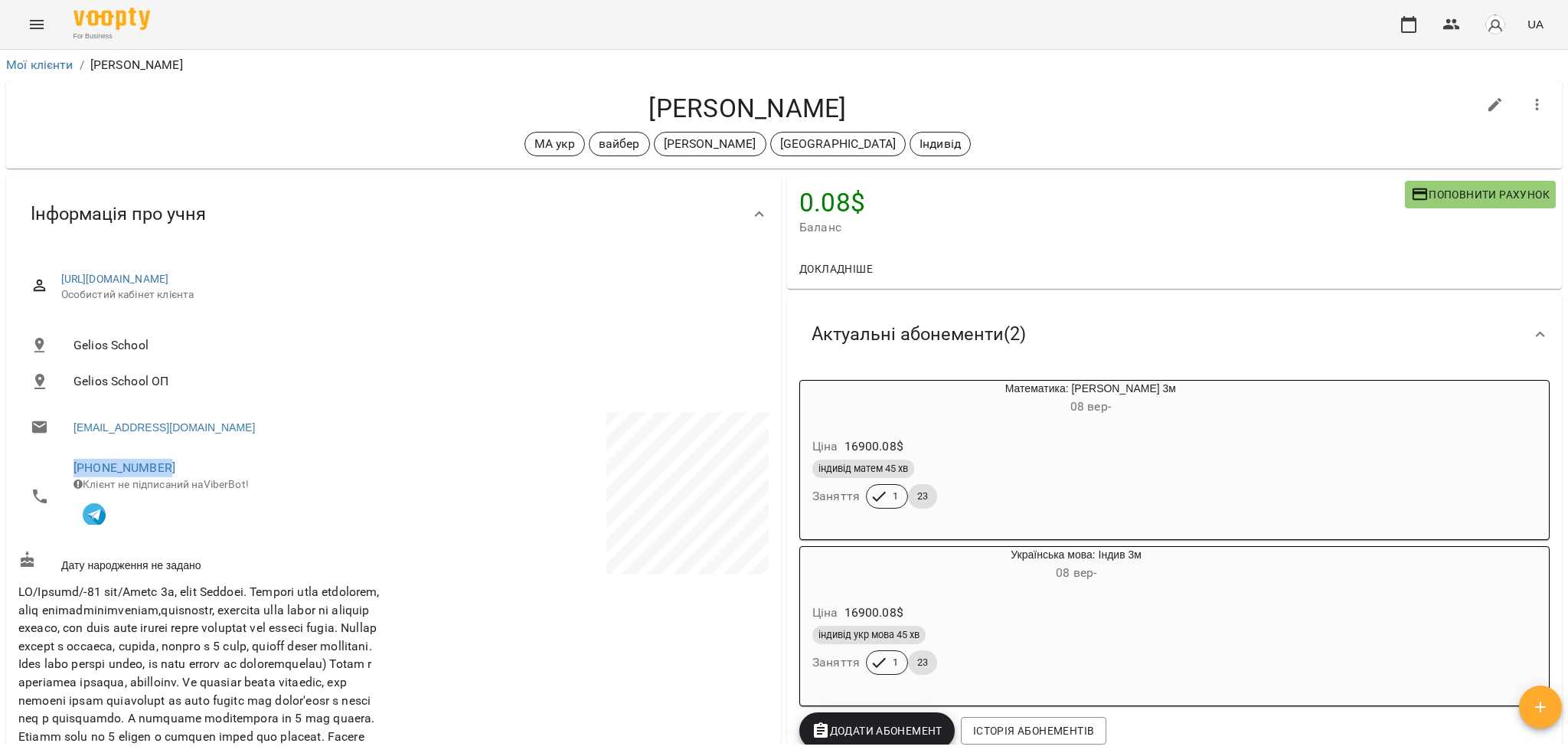
copy link "+380663650247"
click at [28, 68] on link "Мої клієнти" at bounding box center [39, 64] width 68 height 15
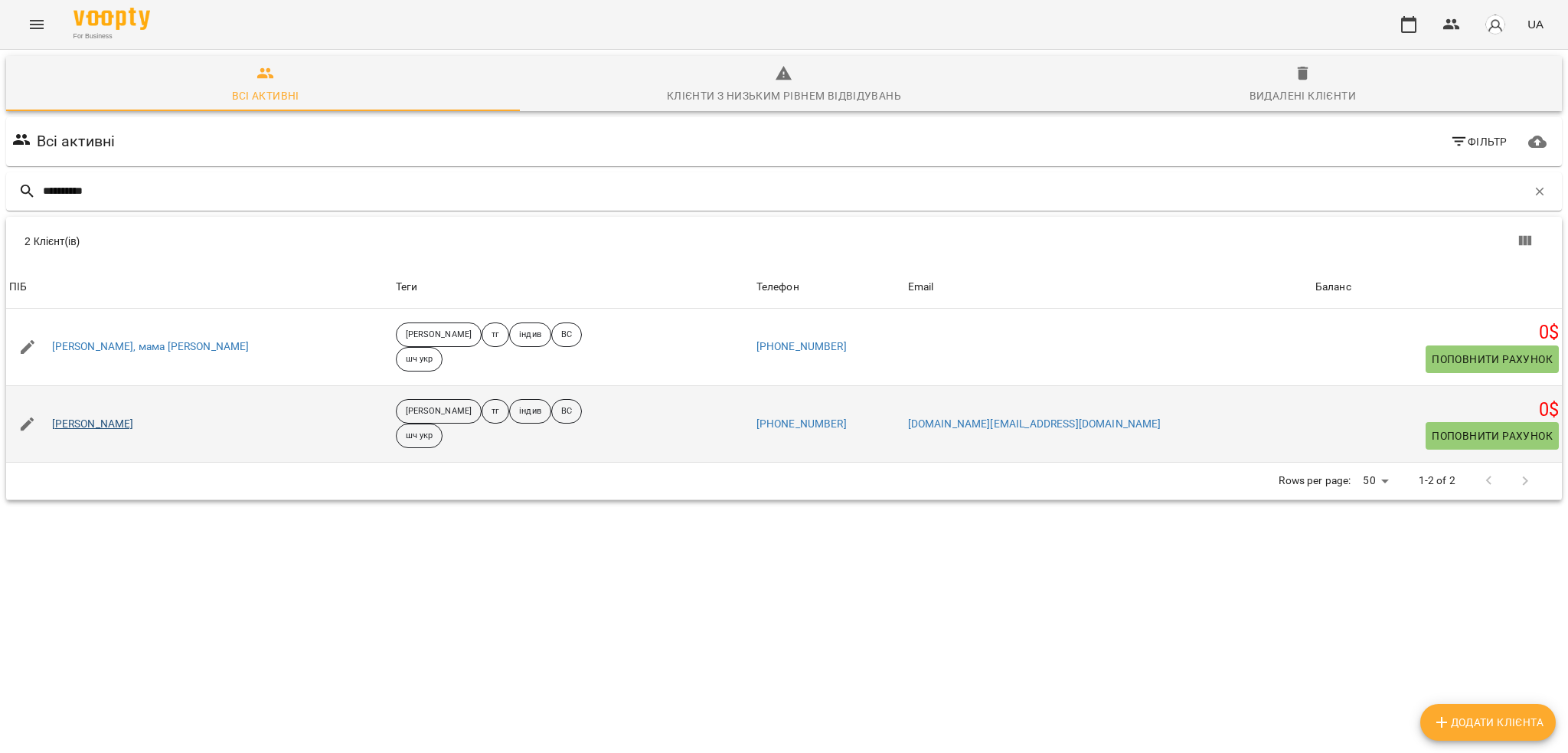
type input "**********"
click at [127, 422] on link "Сарафінчан Юрій" at bounding box center [92, 425] width 82 height 16
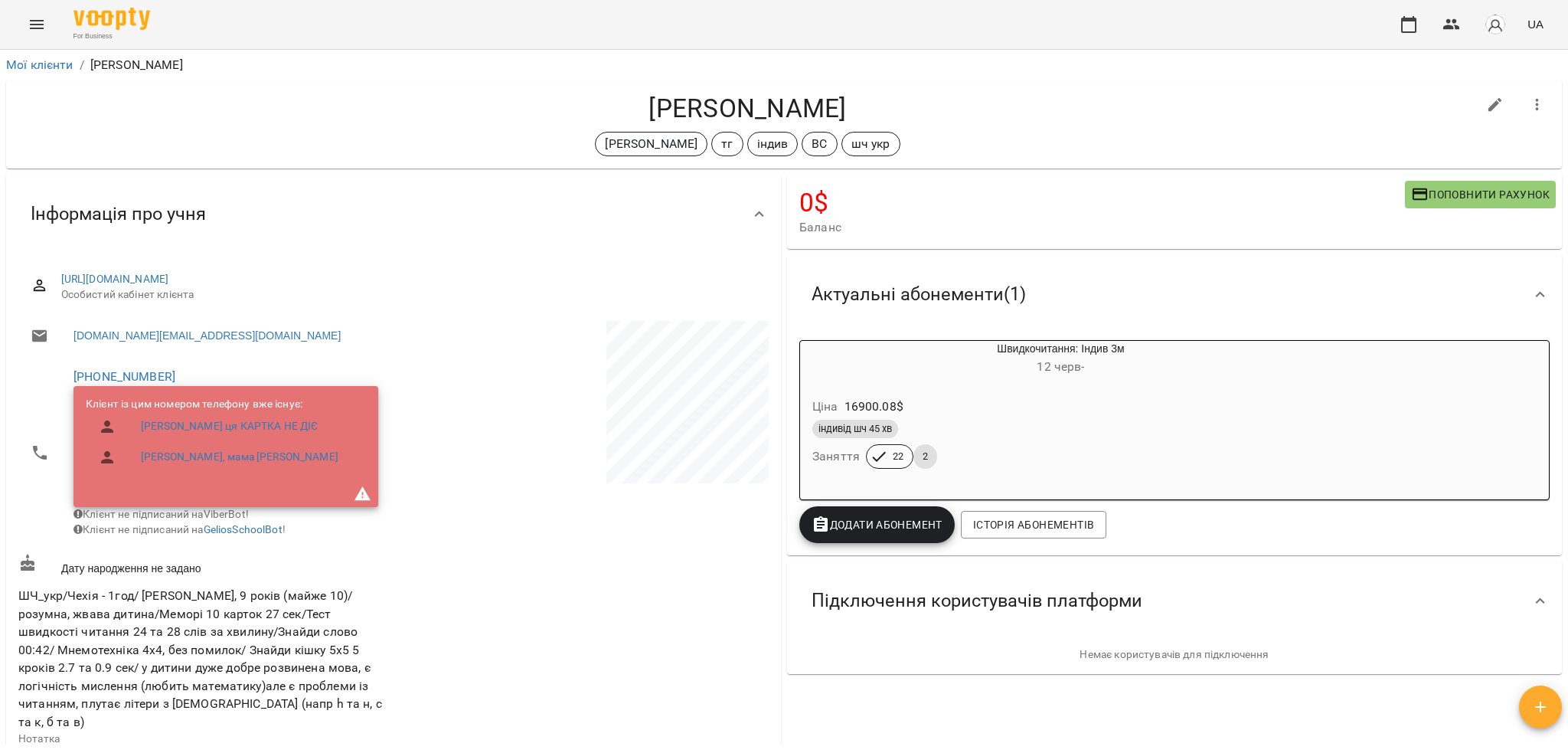
drag, startPoint x: 630, startPoint y: 95, endPoint x: 858, endPoint y: 97, distance: 228.0
click at [858, 97] on h4 "Сарафінчан Юрій" at bounding box center [748, 108] width 1459 height 31
copy h4 "Сарафінчан Юрій"
drag, startPoint x: 178, startPoint y: 376, endPoint x: 45, endPoint y: 373, distance: 133.0
click at [45, 373] on li "+380508202000 Клієнт із цим номером телефону вже існує: Сарафінчан Юрій ця КАРТ…" at bounding box center [204, 452] width 373 height 191
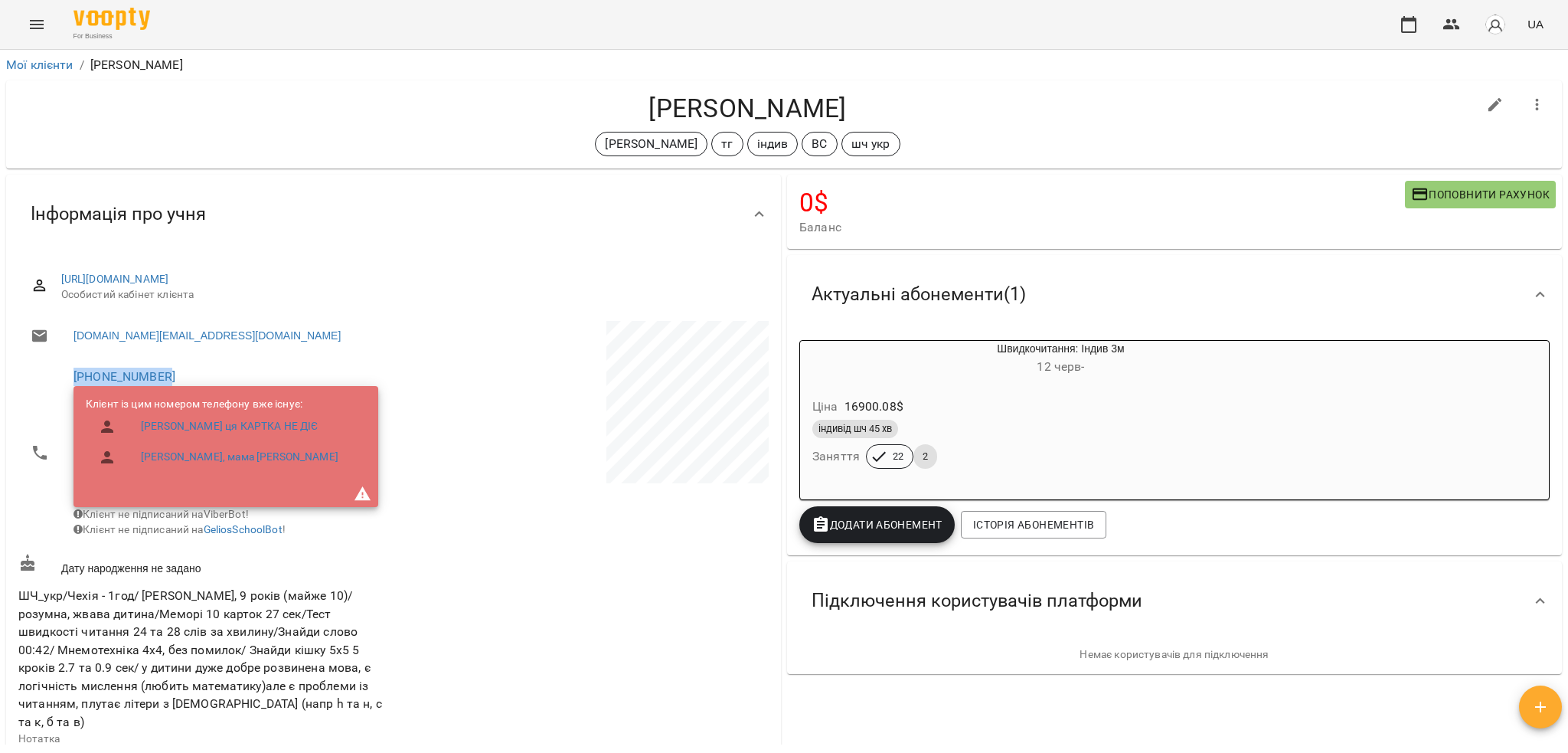
copy link "+380508202000"
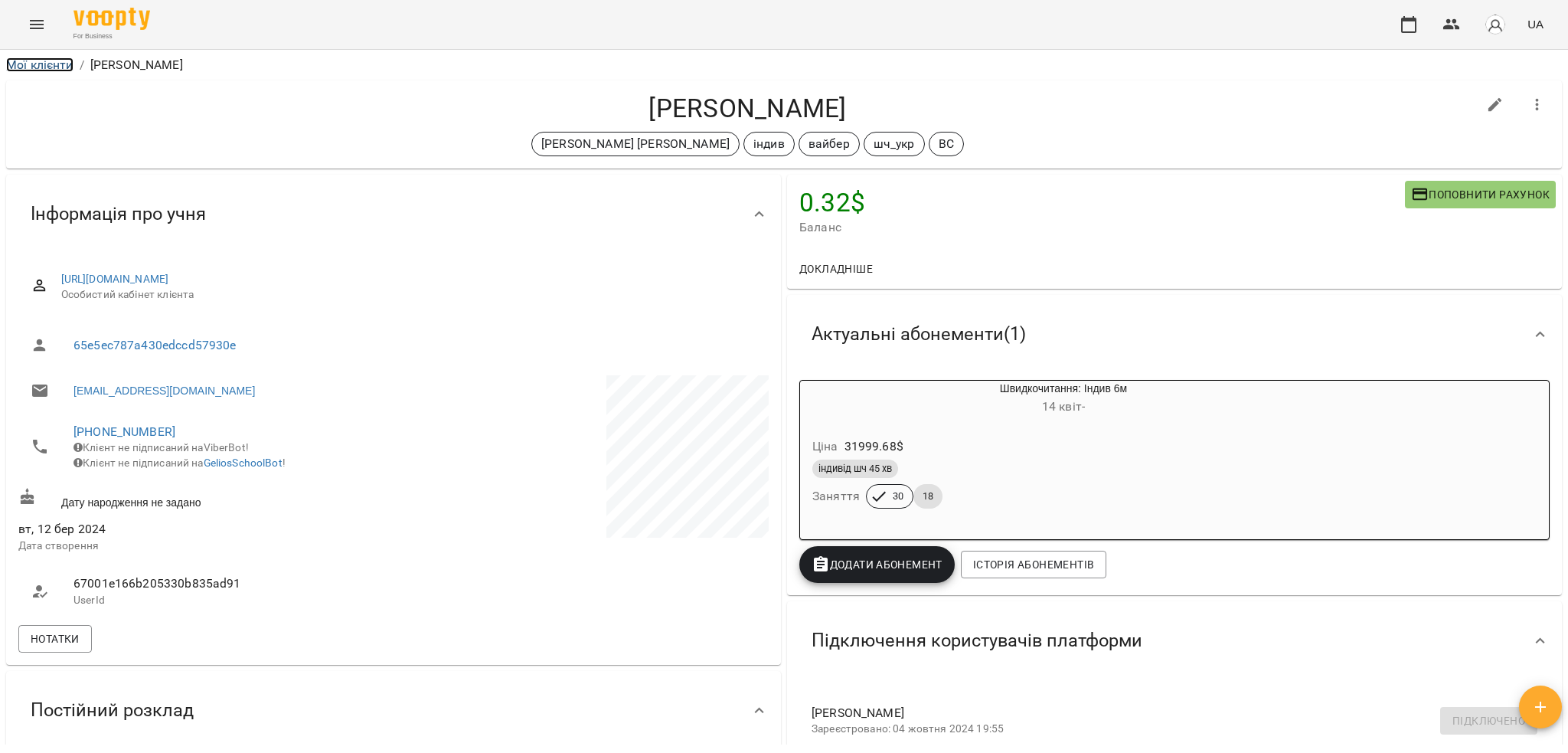
click at [40, 69] on link "Мої клієнти" at bounding box center [39, 64] width 68 height 15
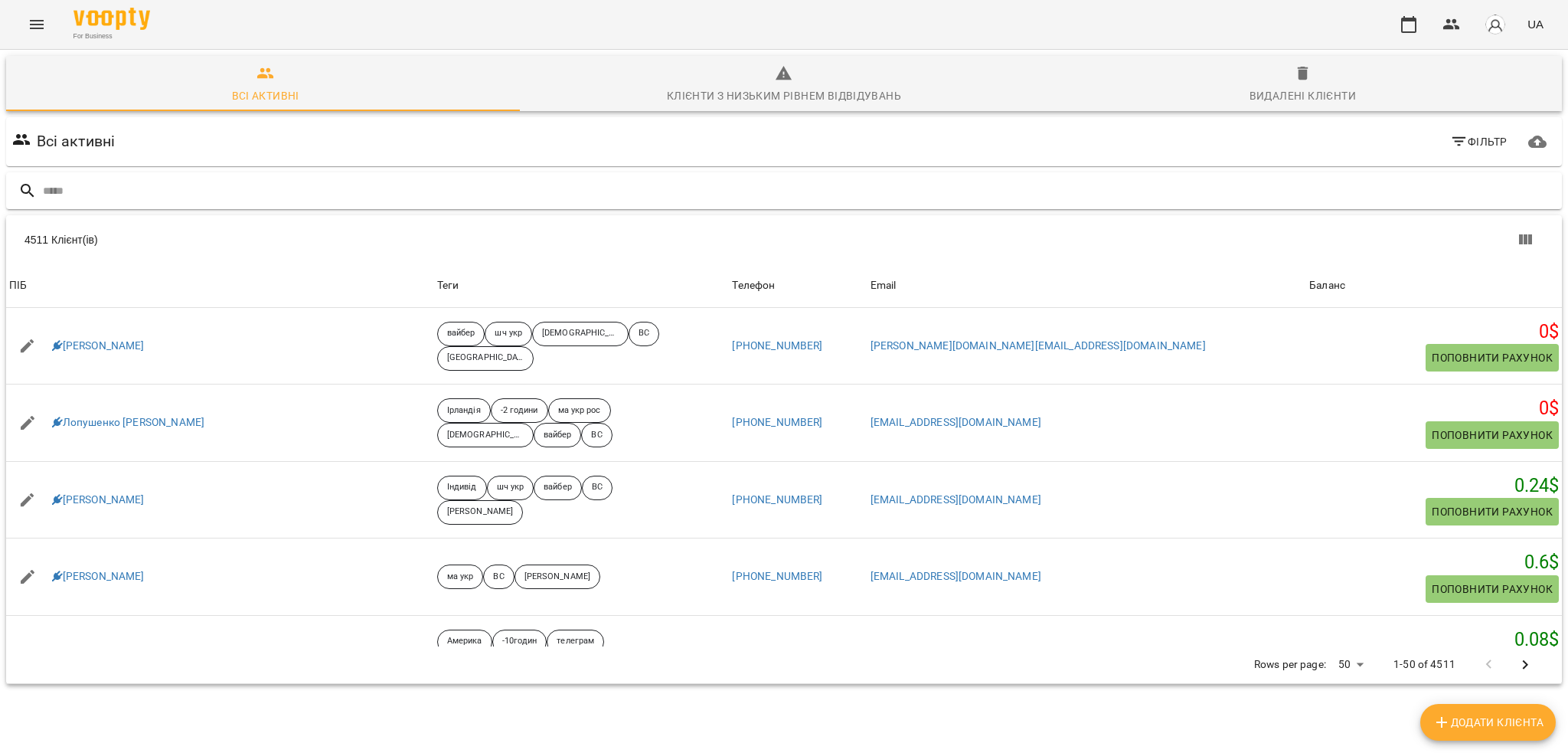
click at [522, 183] on input "text" at bounding box center [799, 191] width 1513 height 26
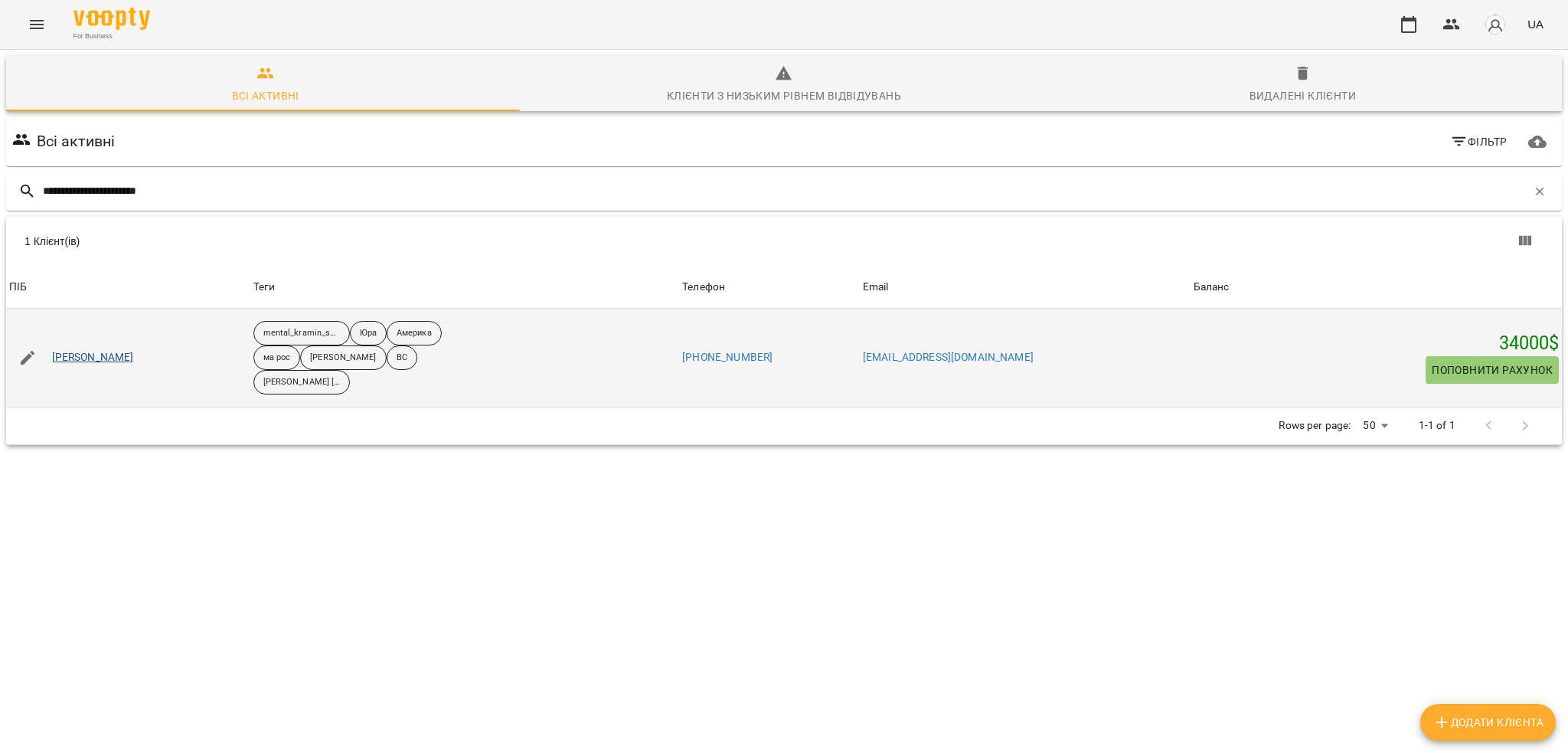
type input "**********"
click at [128, 353] on link "[PERSON_NAME]" at bounding box center [92, 358] width 82 height 16
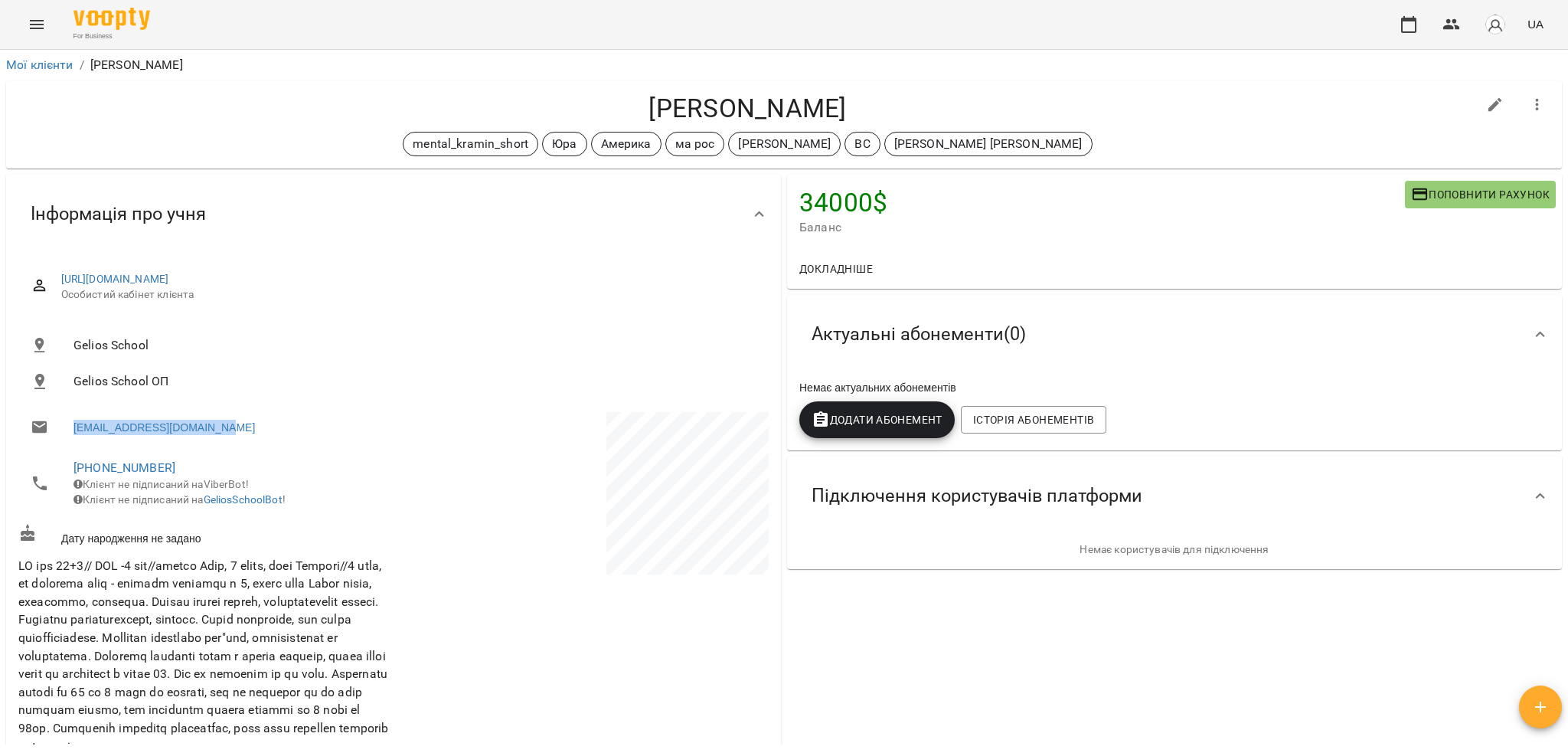
drag, startPoint x: 238, startPoint y: 430, endPoint x: 72, endPoint y: 434, distance: 166.0
click at [72, 434] on li "[EMAIL_ADDRESS][DOMAIN_NAME]" at bounding box center [204, 427] width 373 height 30
copy link "[EMAIL_ADDRESS][DOMAIN_NAME]"
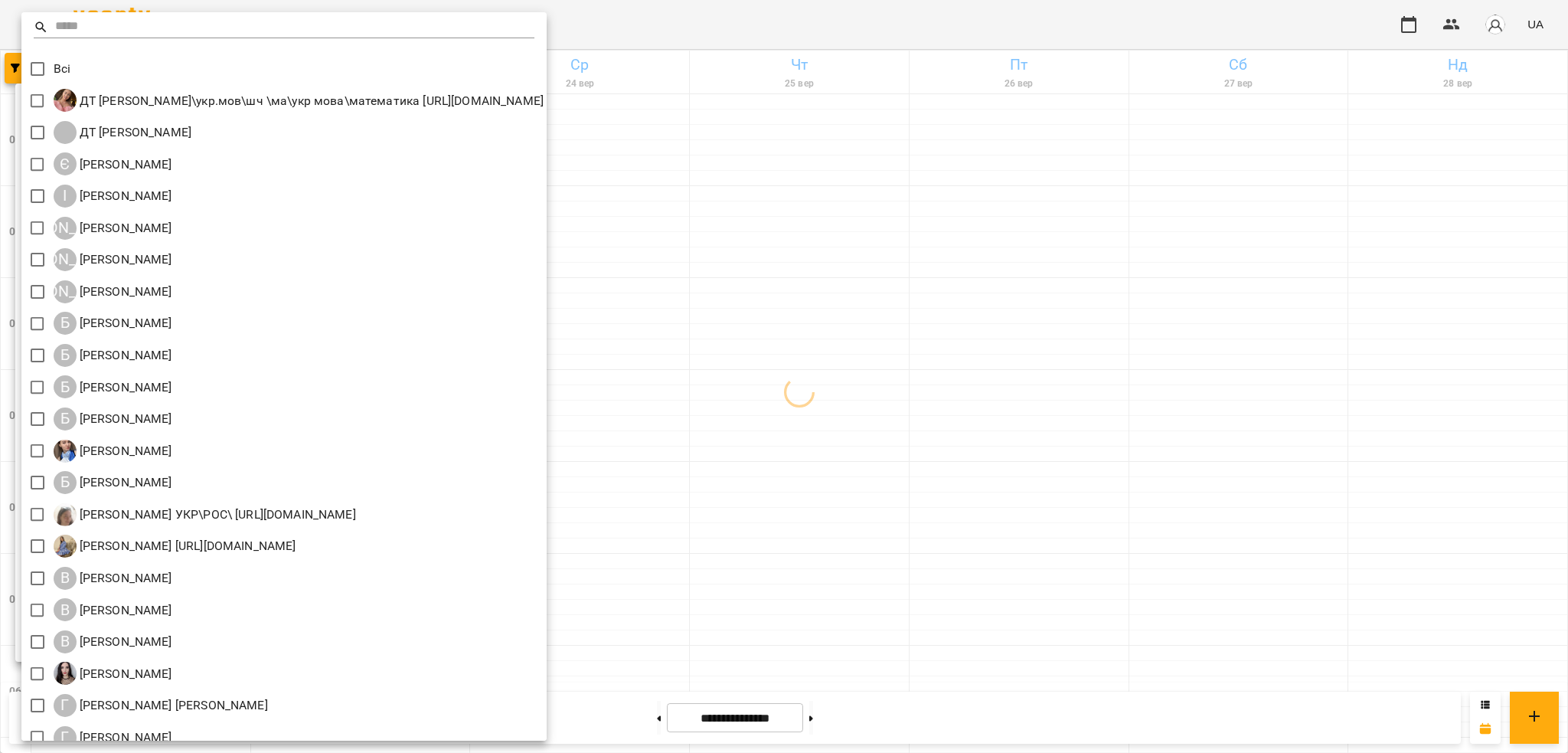
click at [119, 29] on input "text" at bounding box center [295, 27] width 480 height 23
type input "*"
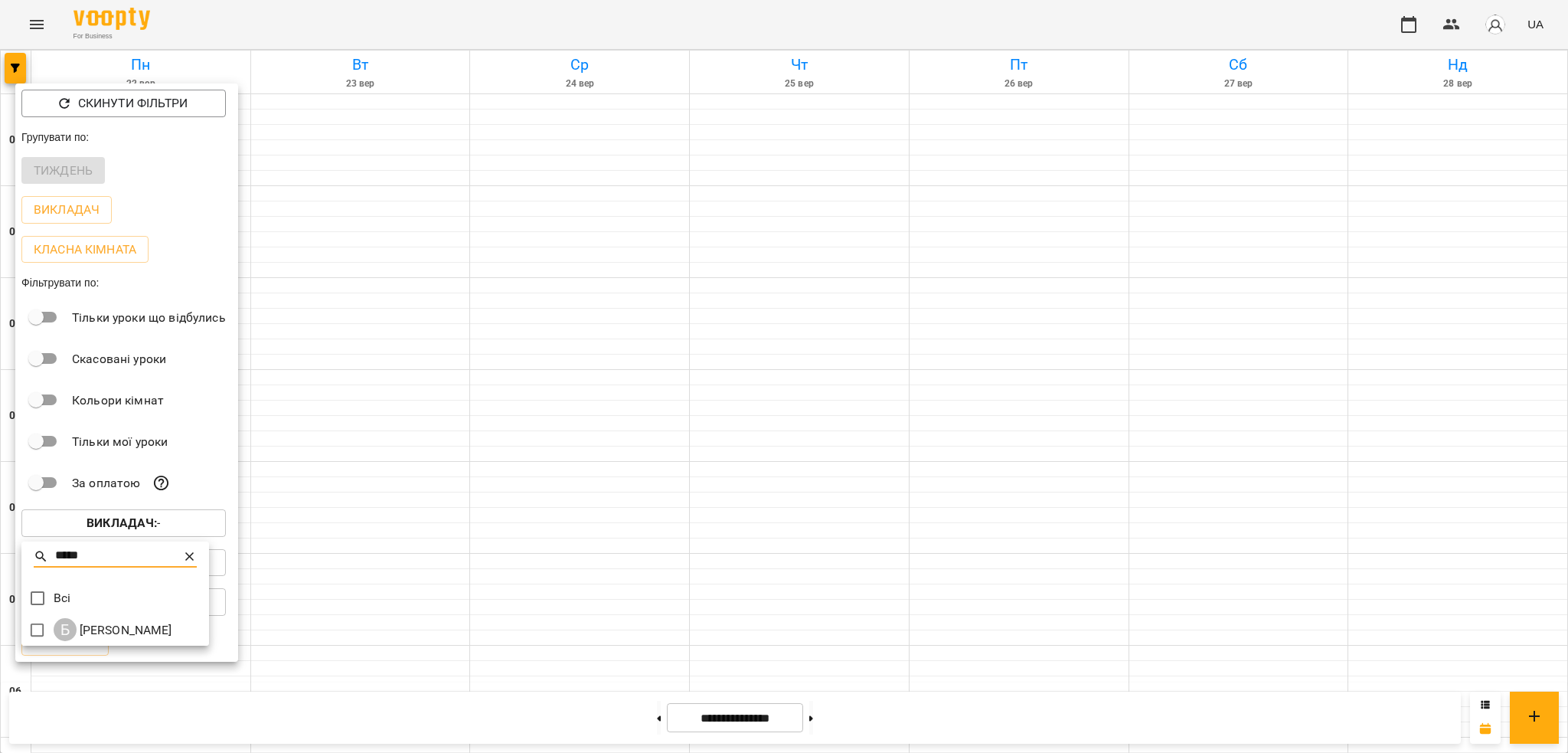
type input "*****"
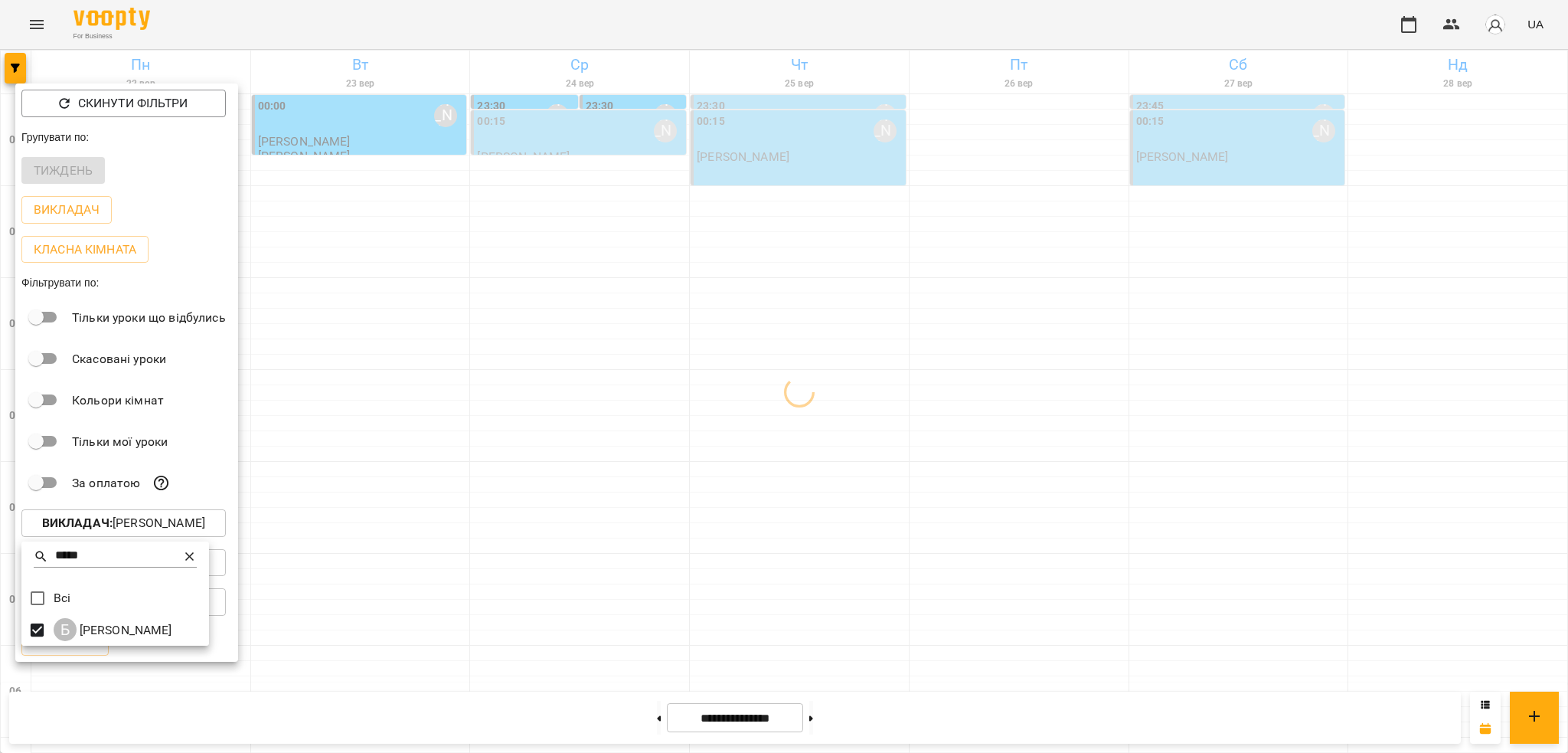
click at [376, 24] on div at bounding box center [784, 376] width 1568 height 753
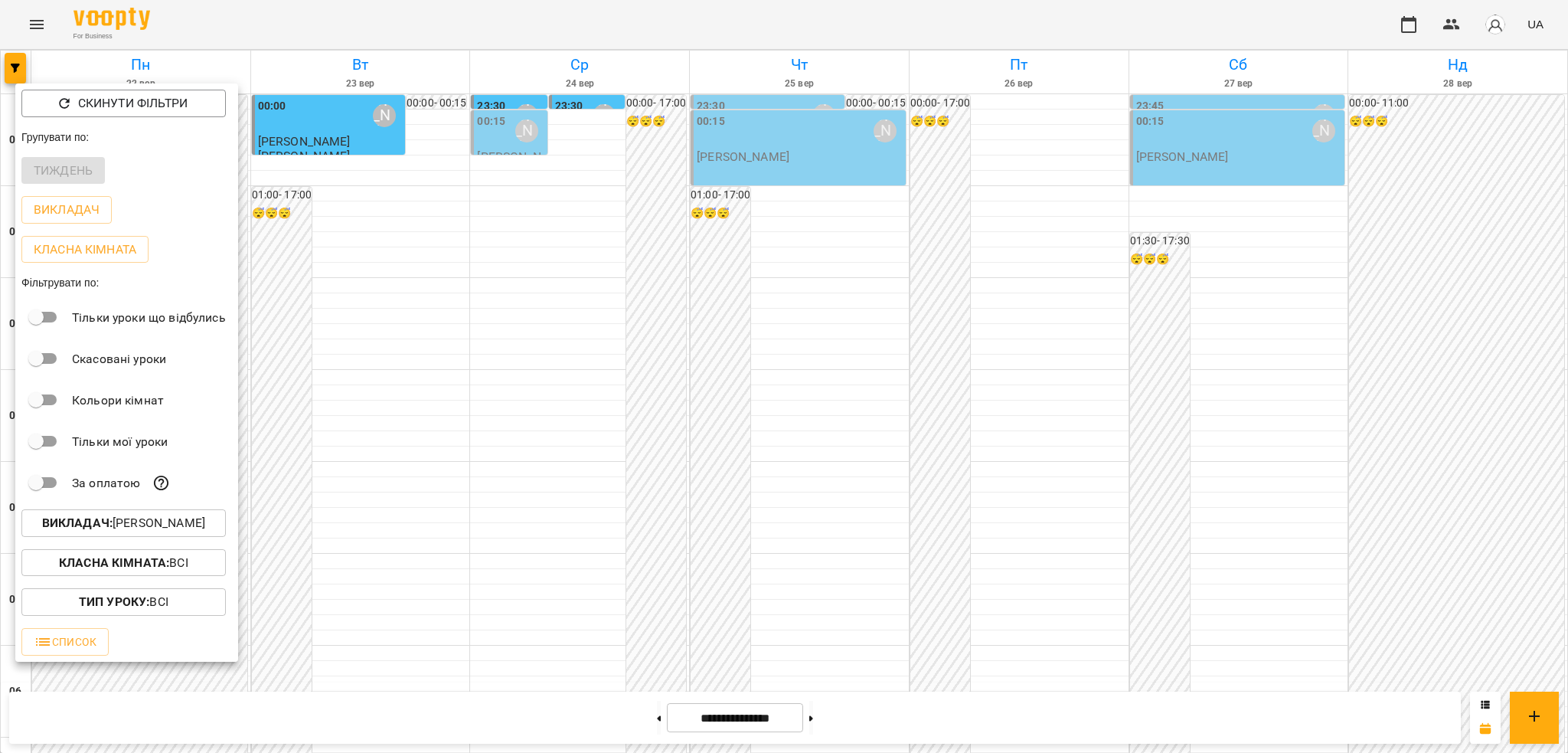
click at [667, 35] on div at bounding box center [784, 376] width 1568 height 753
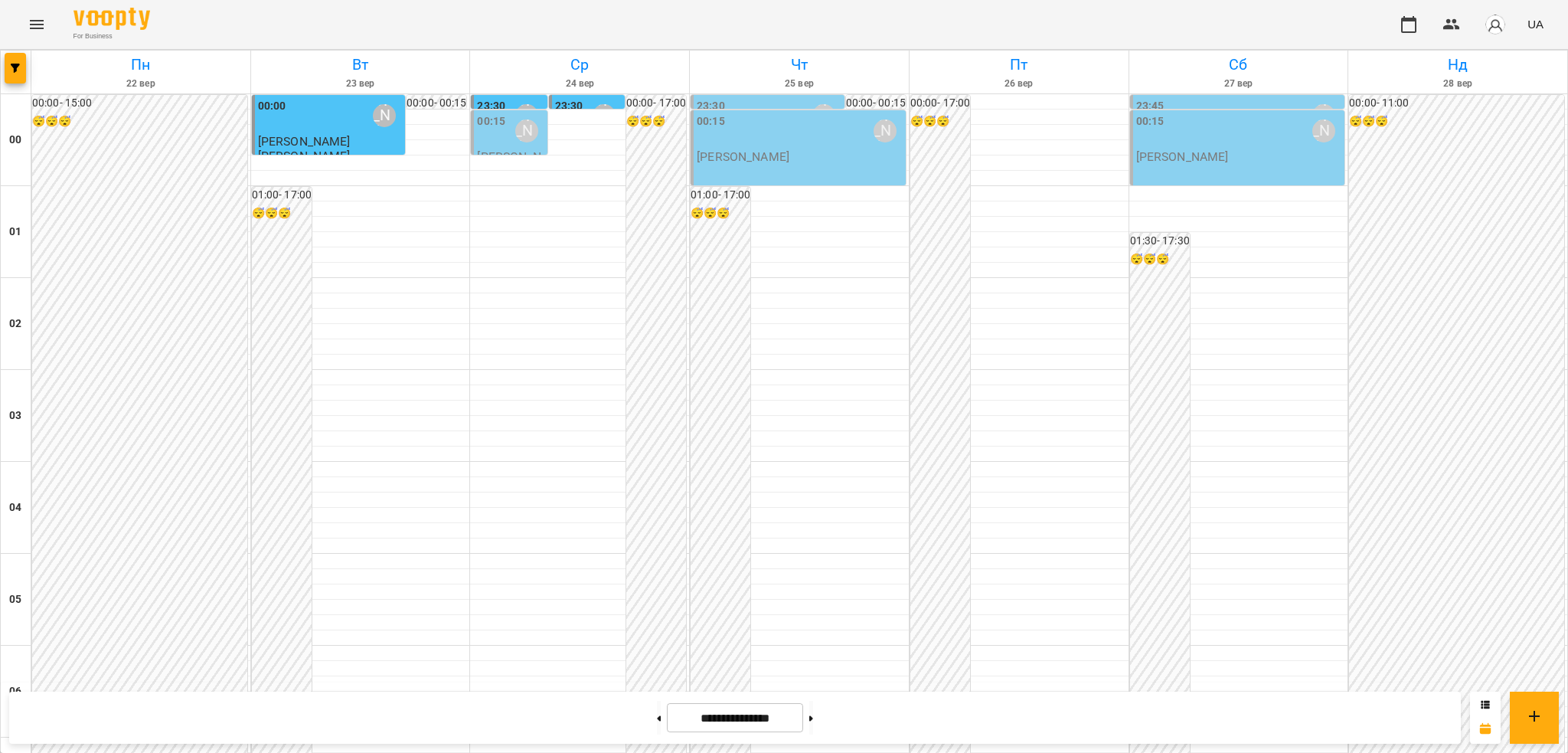
scroll to position [1513, 0]
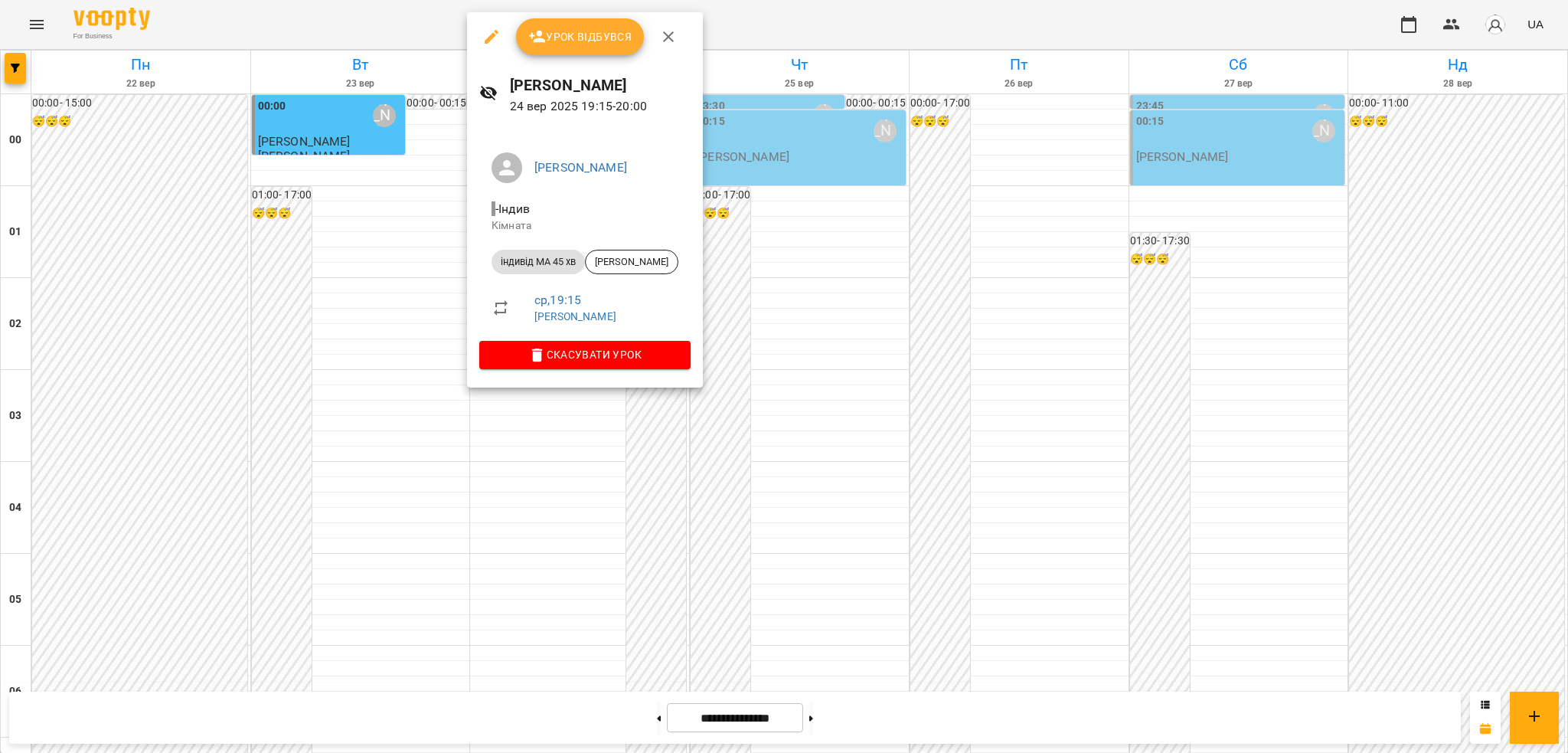
click at [964, 29] on div at bounding box center [784, 376] width 1568 height 753
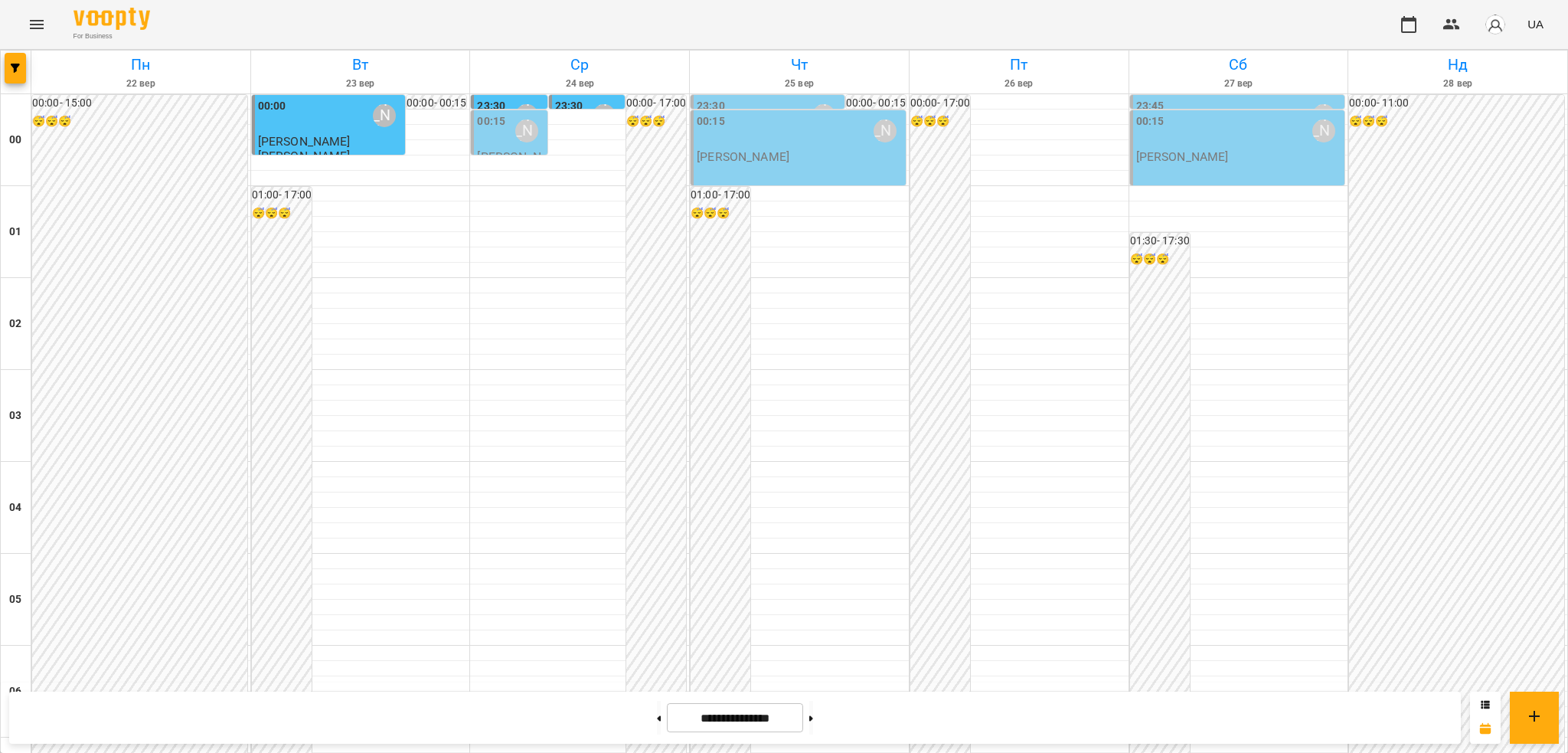
scroll to position [1105, 0]
click at [16, 72] on icon "button" at bounding box center [15, 68] width 9 height 9
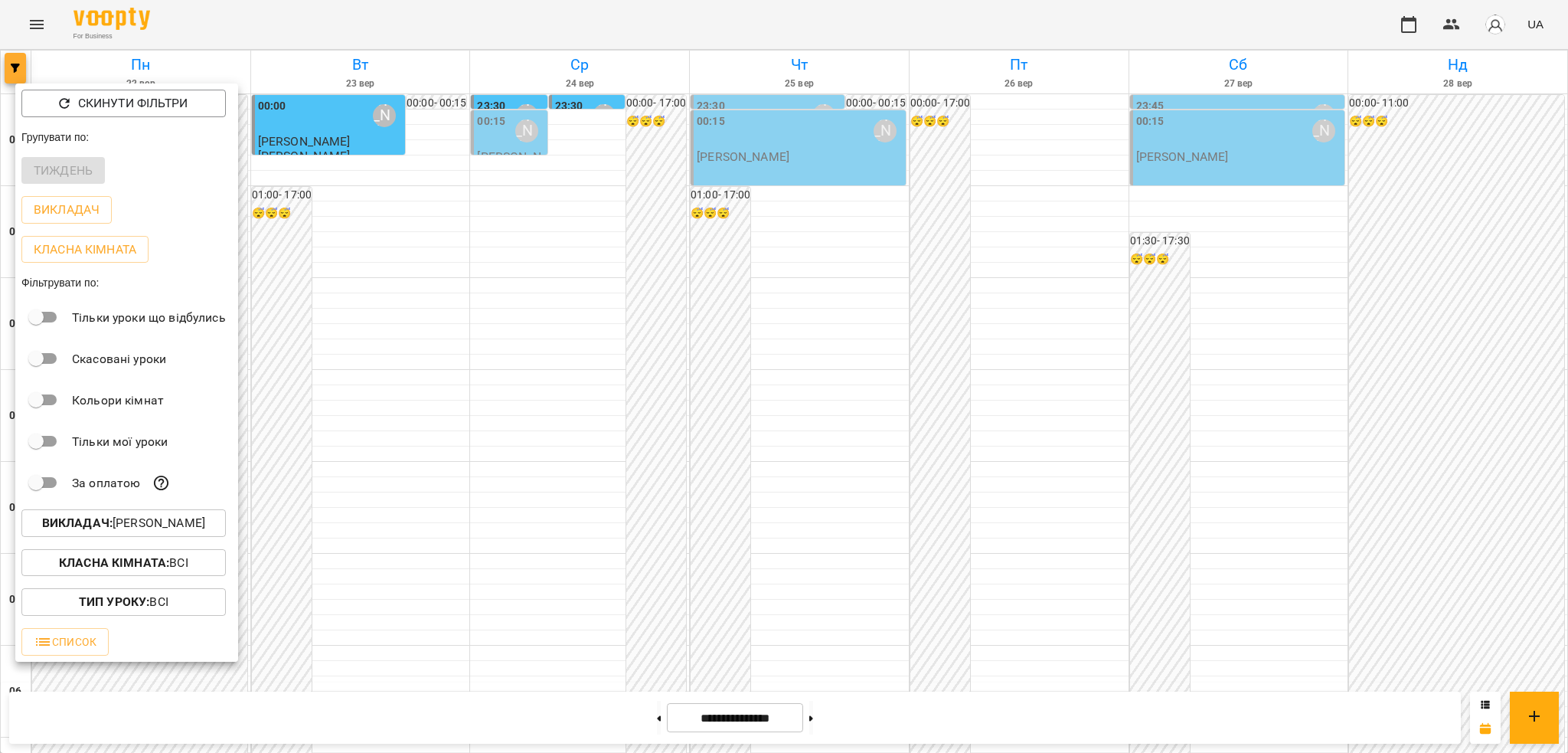
click at [16, 72] on div at bounding box center [784, 376] width 1568 height 753
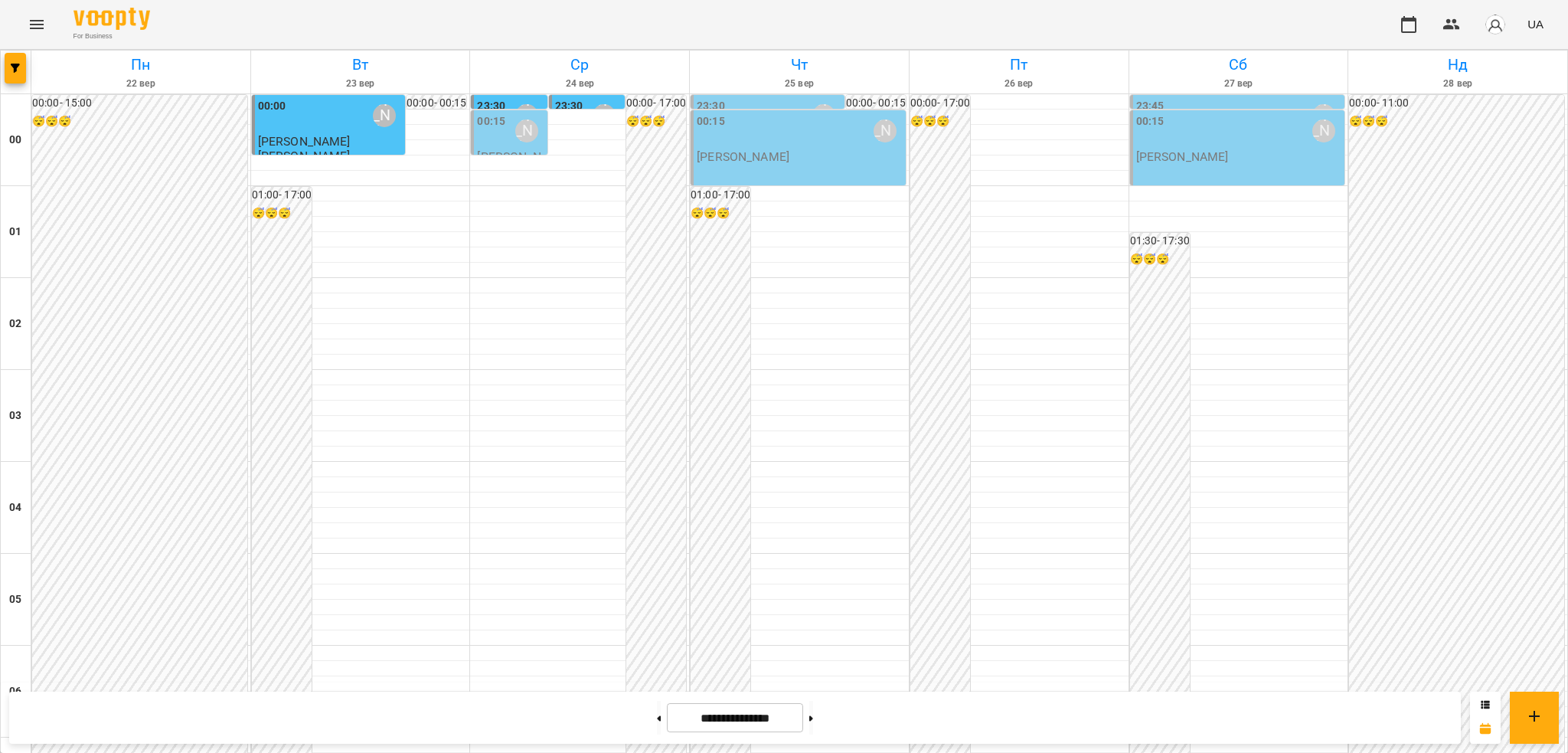
scroll to position [1615, 0]
